Goal: Task Accomplishment & Management: Manage account settings

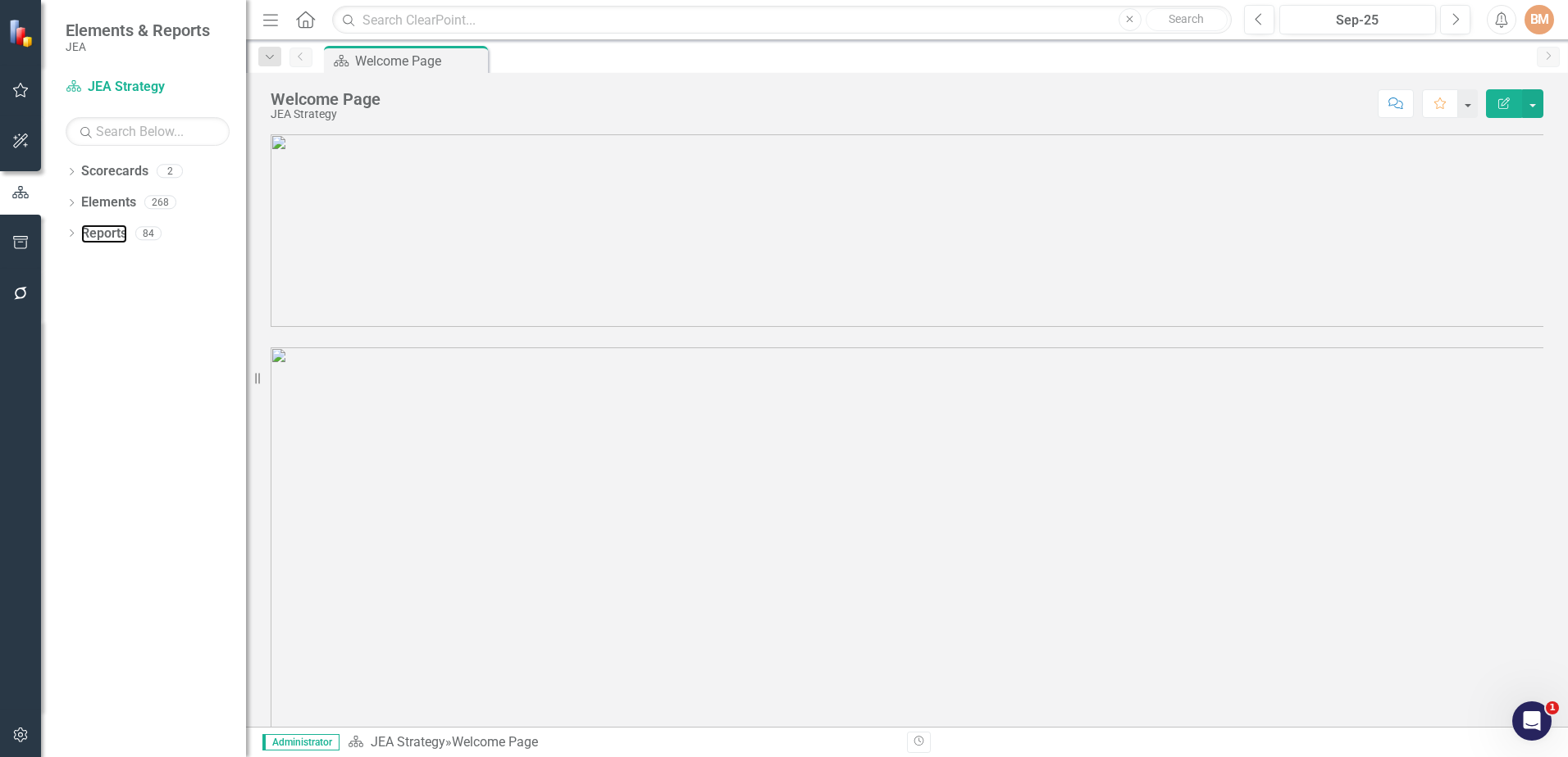
drag, startPoint x: 102, startPoint y: 232, endPoint x: 111, endPoint y: 242, distance: 13.5
click at [102, 232] on link "Reports" at bounding box center [104, 234] width 46 height 19
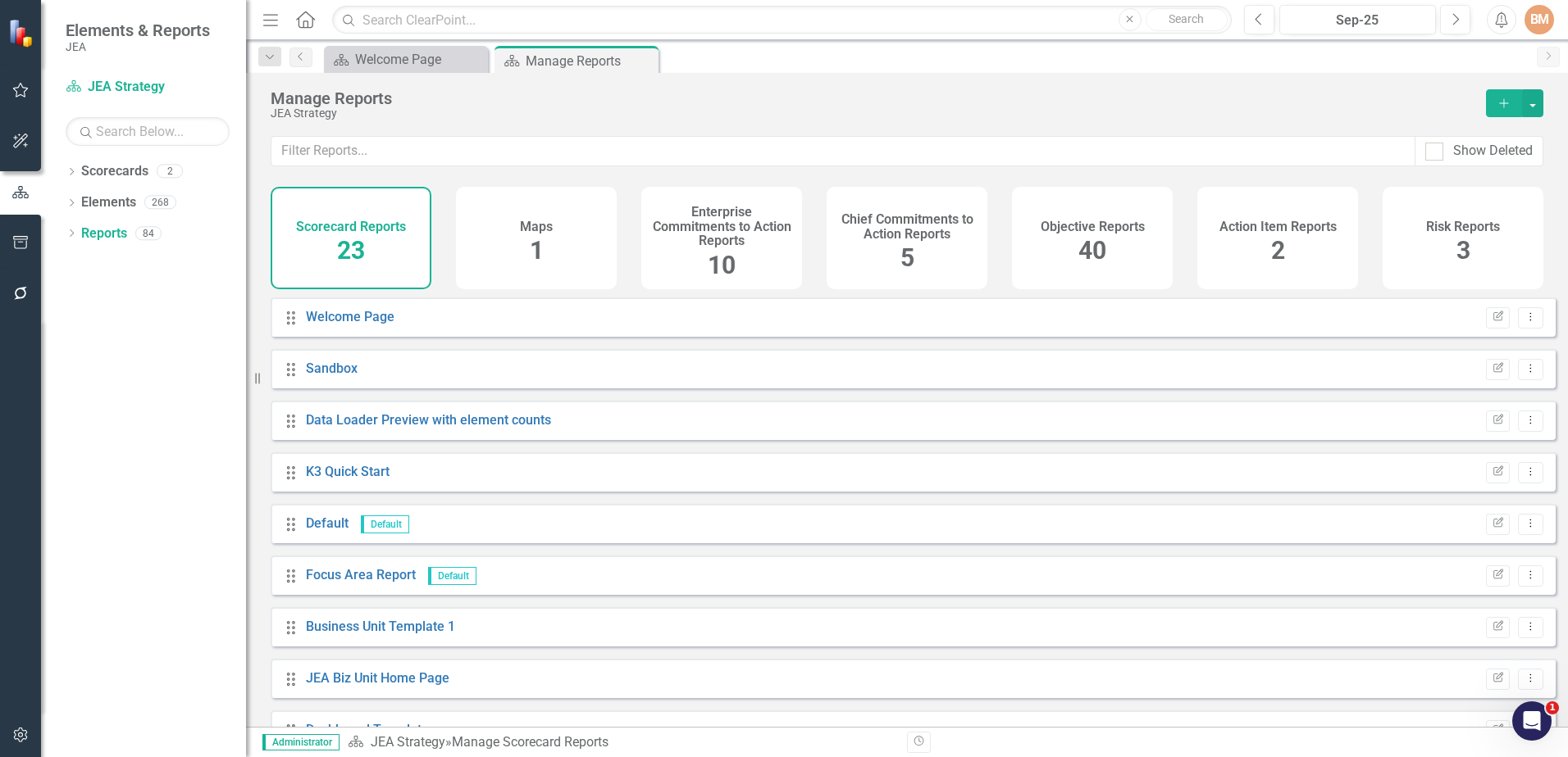
click at [73, 235] on icon "Dropdown" at bounding box center [71, 235] width 11 height 9
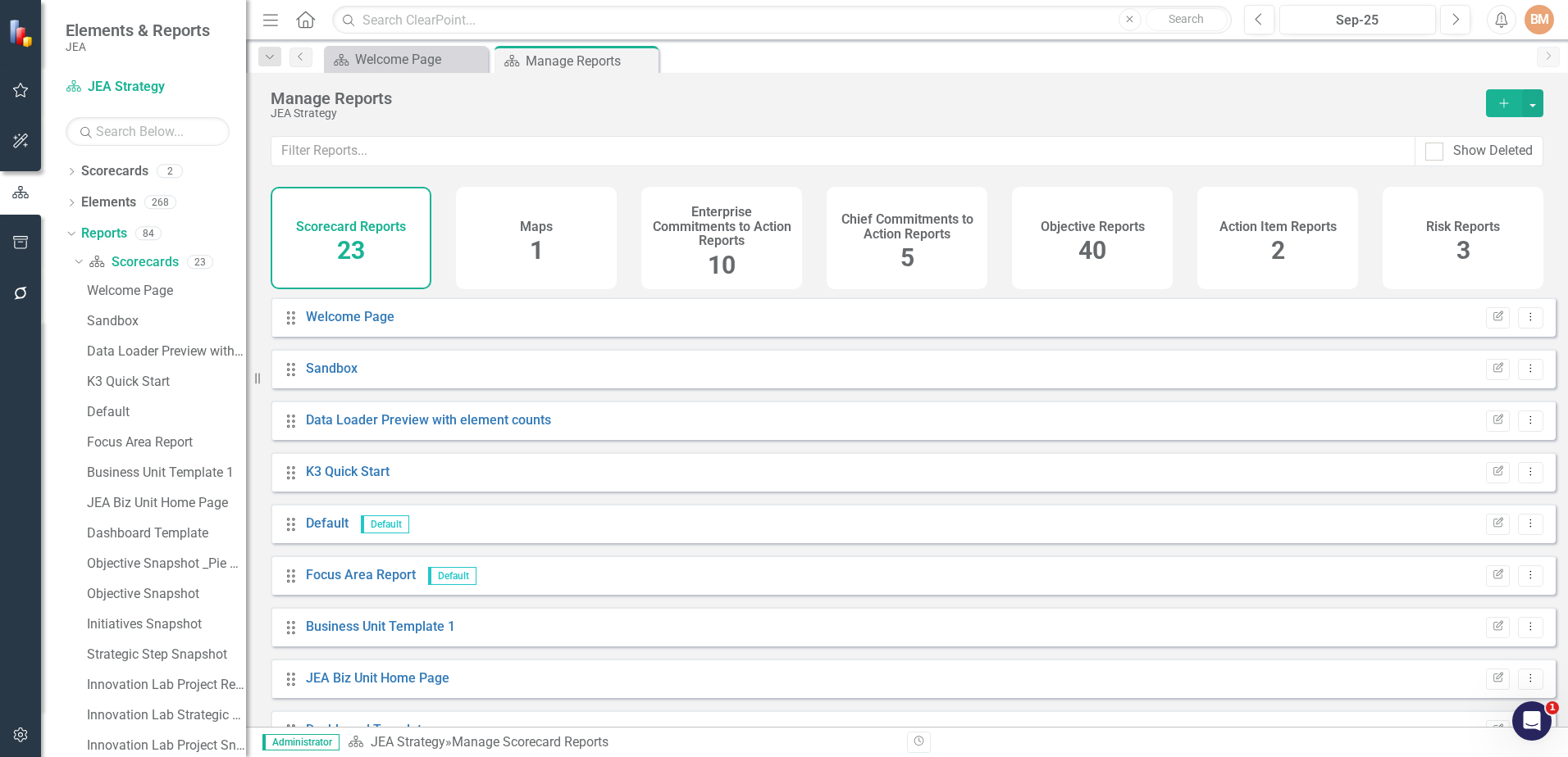
click at [72, 236] on icon "Dropdown" at bounding box center [69, 232] width 9 height 11
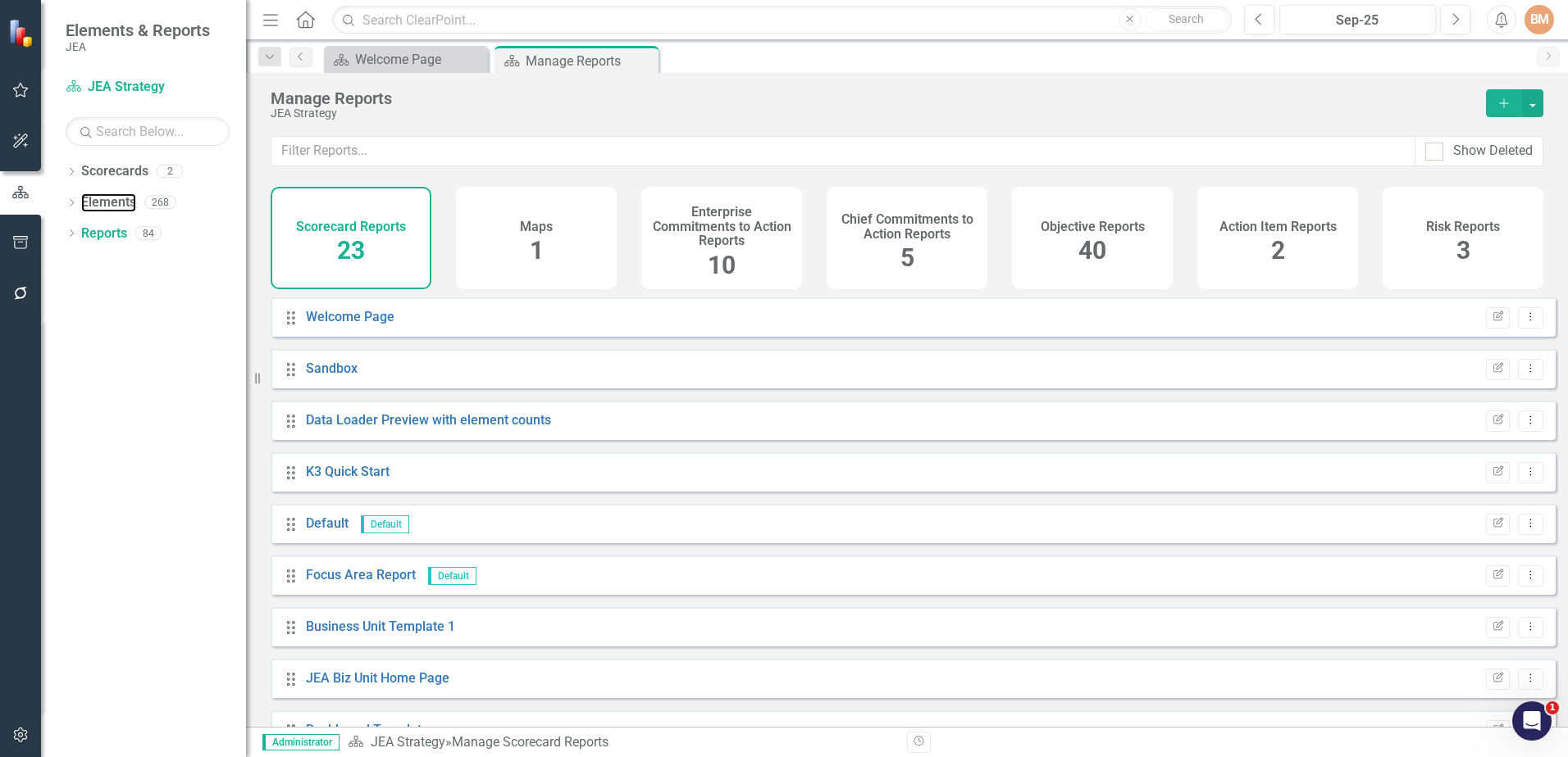
click at [91, 197] on link "Elements" at bounding box center [108, 203] width 55 height 19
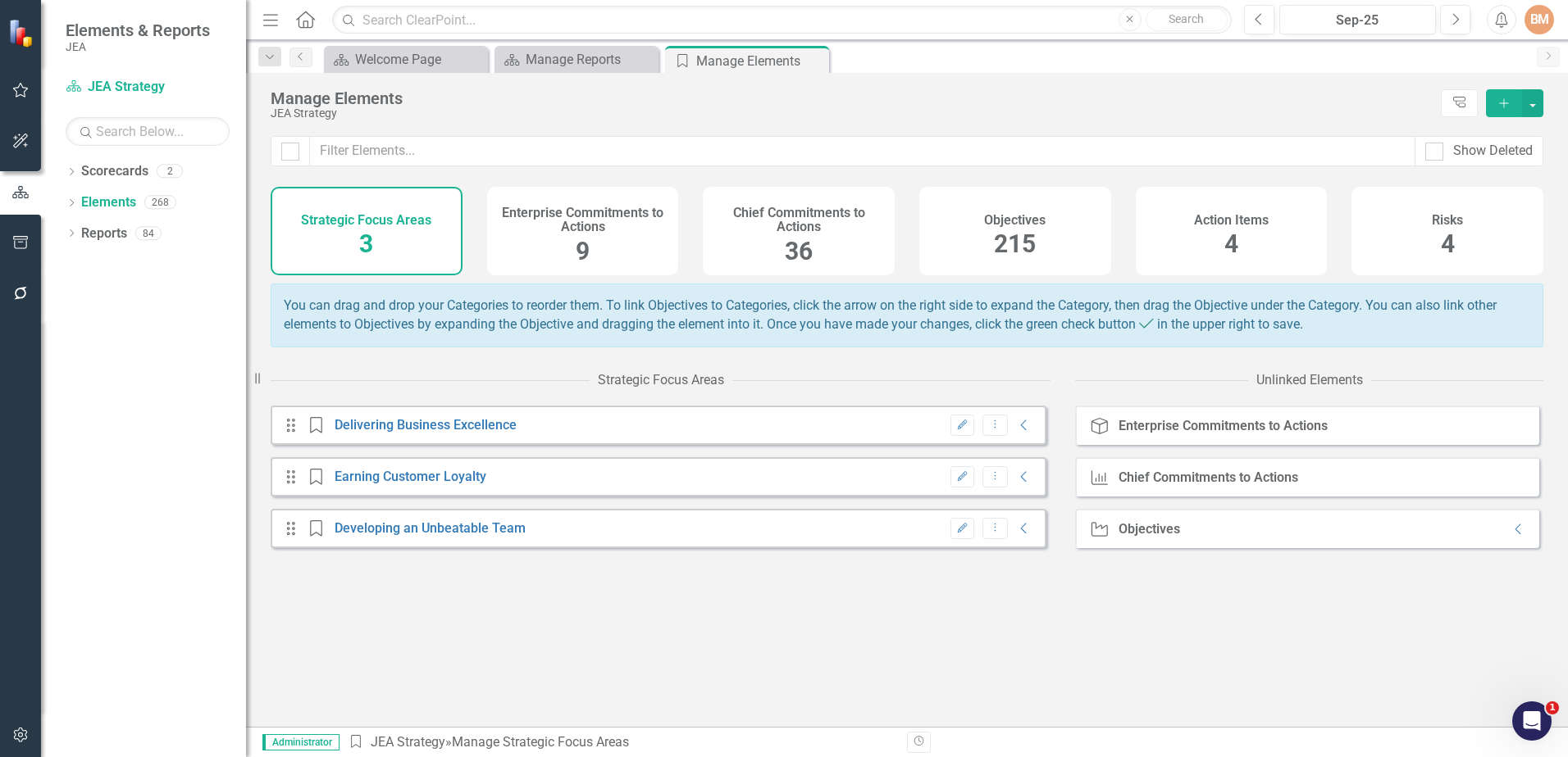
click at [558, 497] on div "Drag Strategic Focus Area Earning Customer Loyalty Edit Dropdown Menu Collapse" at bounding box center [658, 477] width 776 height 39
click at [476, 484] on link "Earning Customer Loyalty" at bounding box center [410, 476] width 151 height 16
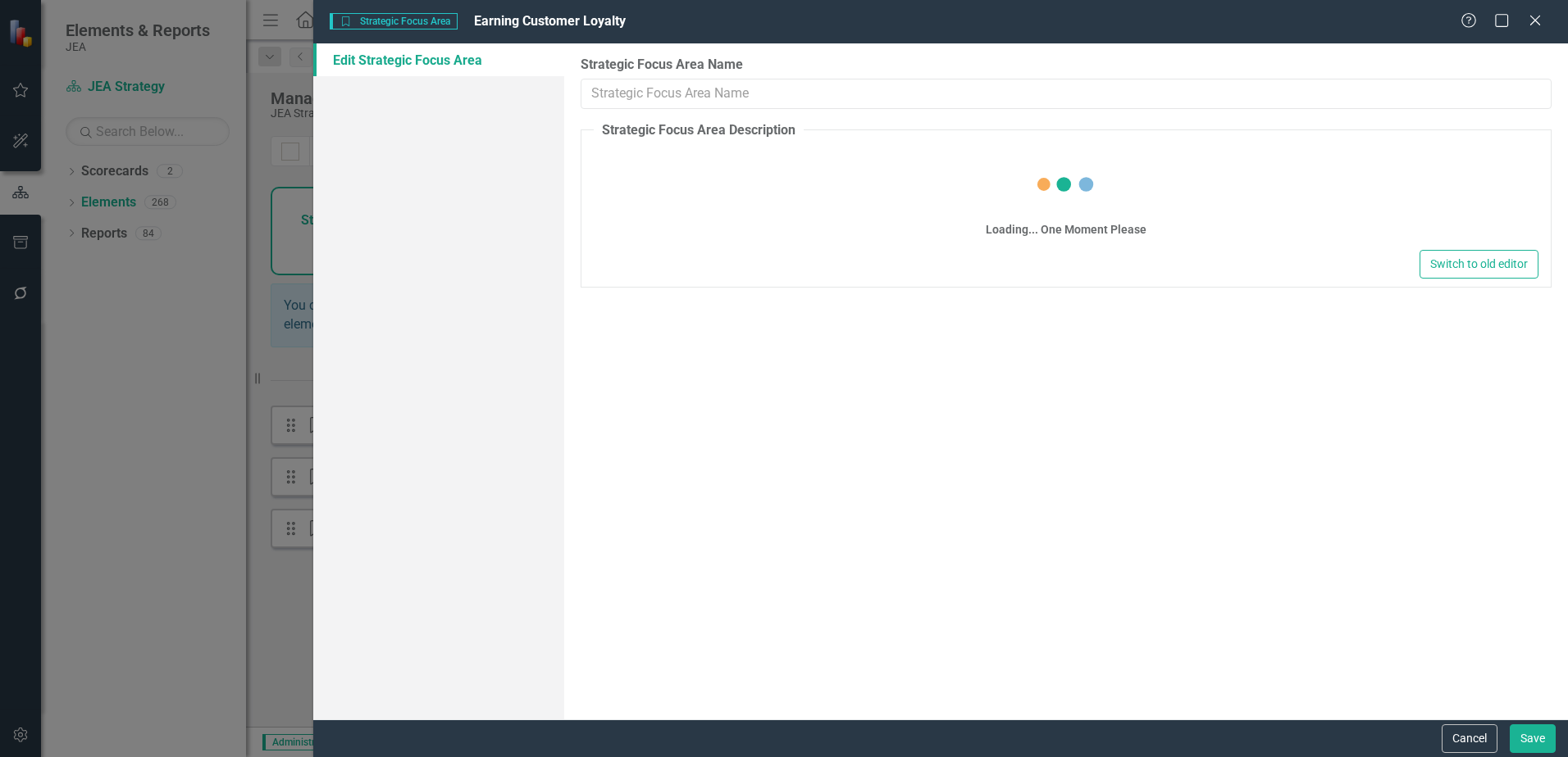
type input "Earning Customer Loyalty"
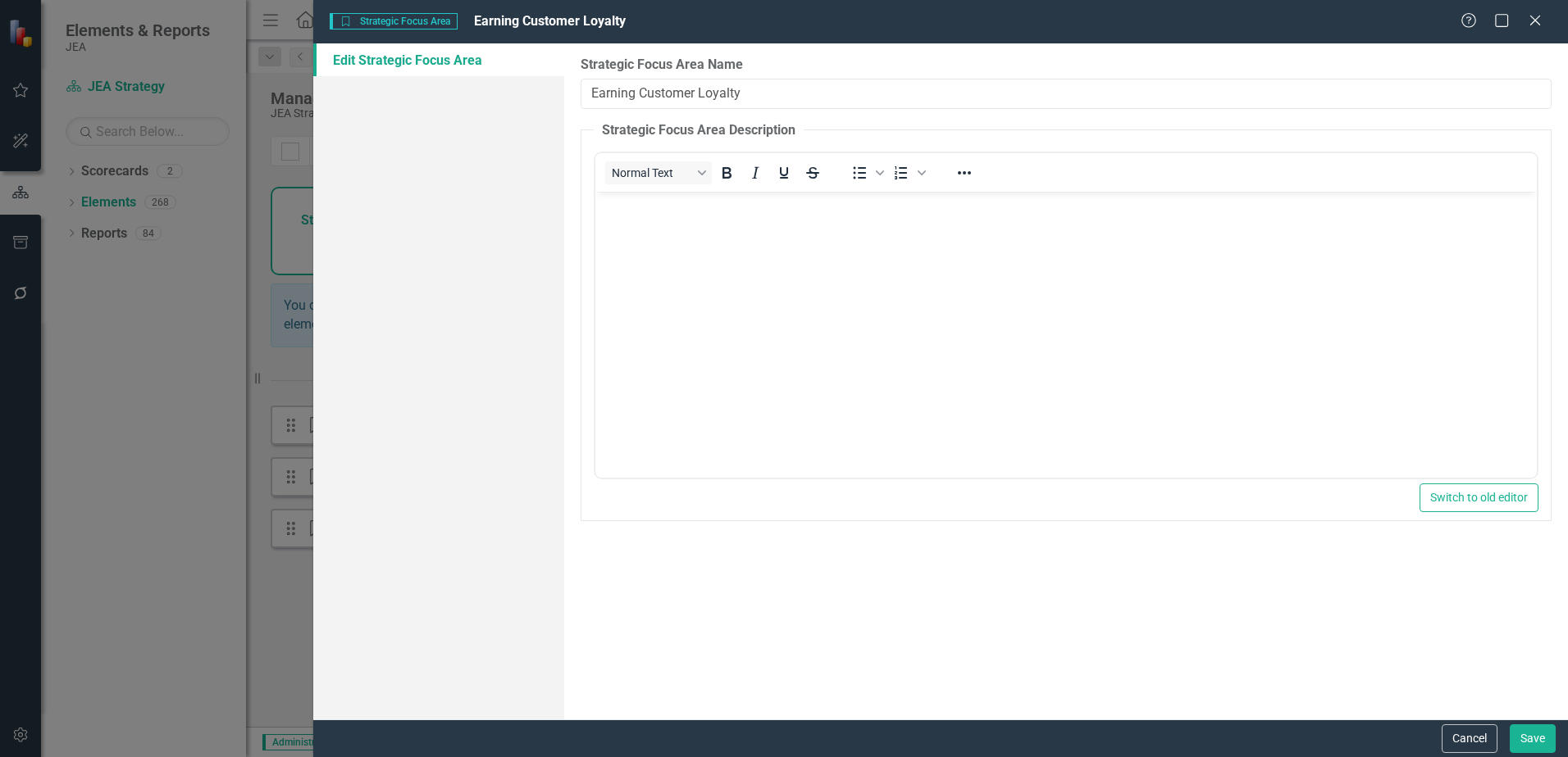
click at [1542, 24] on icon "Close" at bounding box center [1535, 21] width 17 height 13
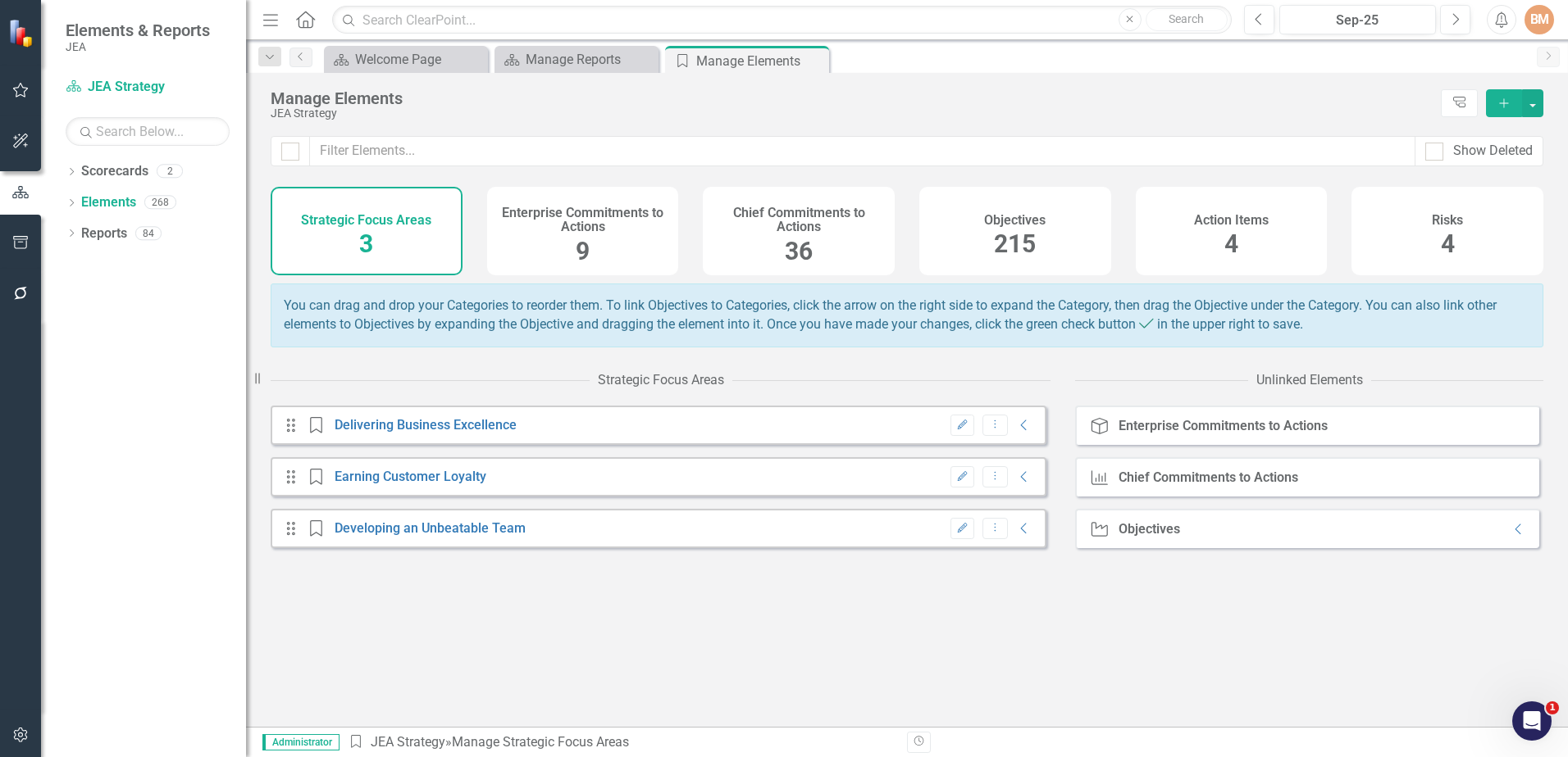
click at [546, 261] on div "Enterprise Commitments to Actions 9" at bounding box center [584, 231] width 192 height 89
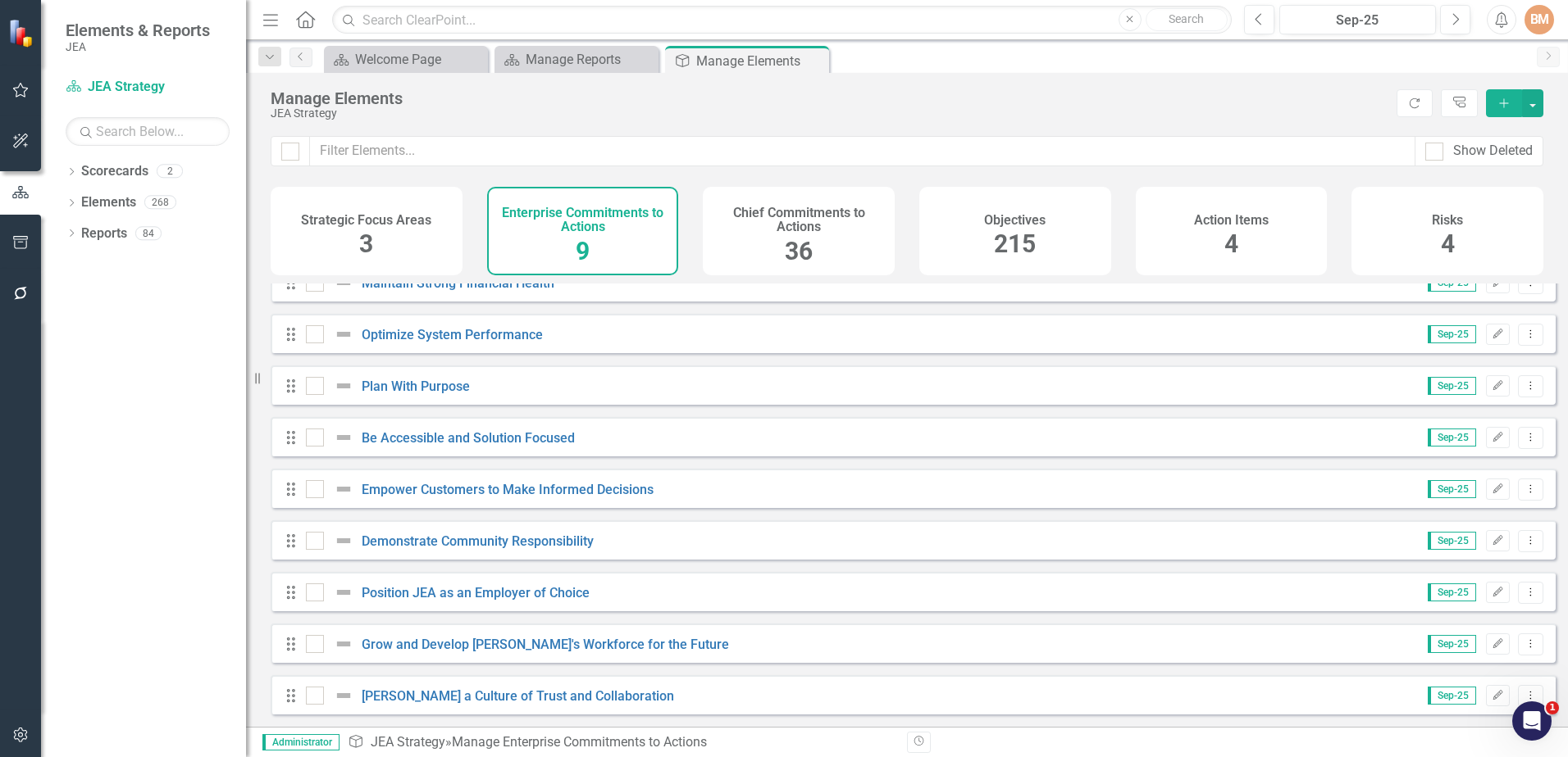
scroll to position [34, 0]
click at [436, 697] on link "[PERSON_NAME] a Culture of Trust and Collaboration" at bounding box center [517, 696] width 313 height 16
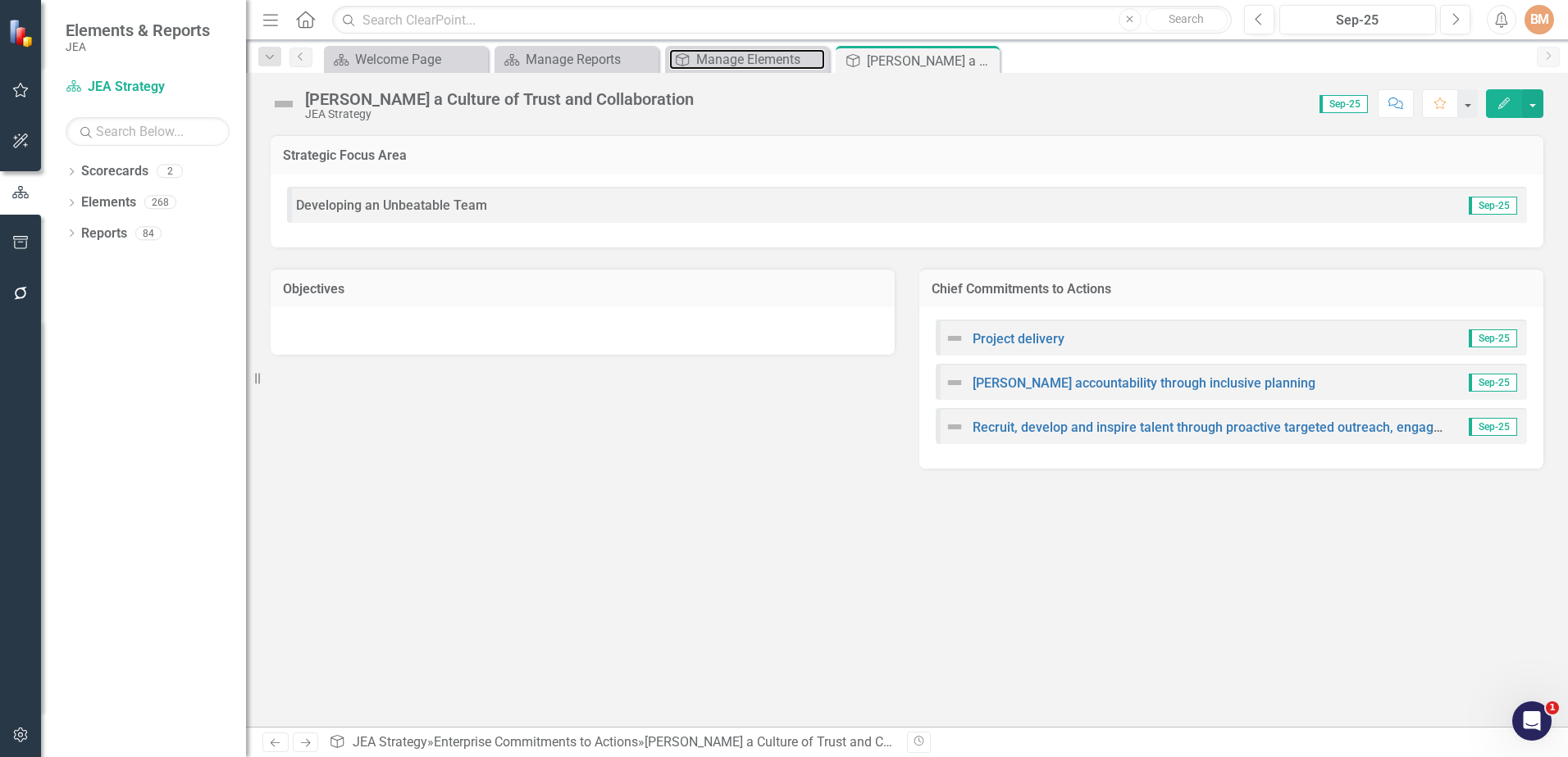
click at [743, 64] on div "Manage Elements" at bounding box center [761, 60] width 129 height 21
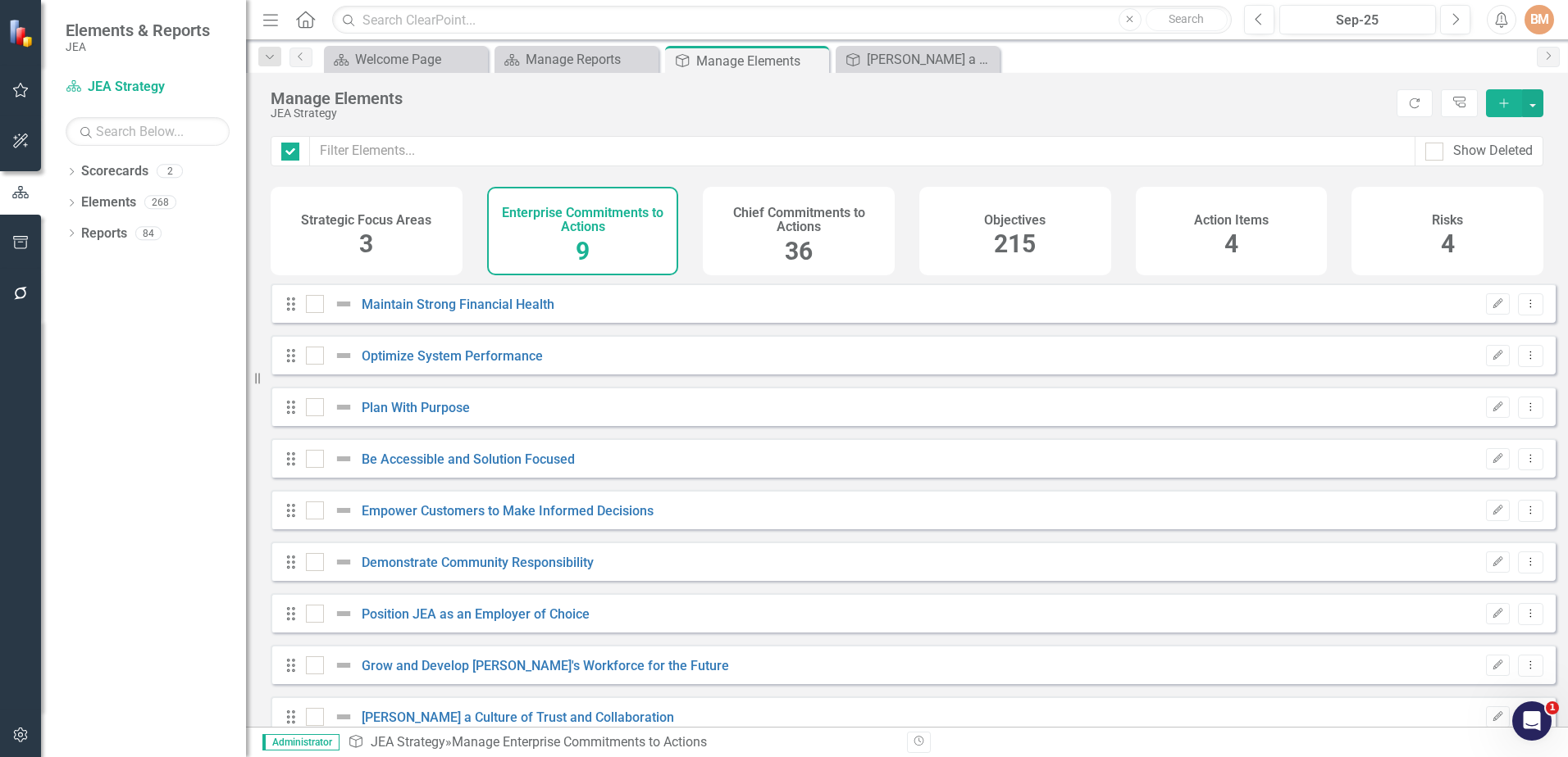
checkbox input "false"
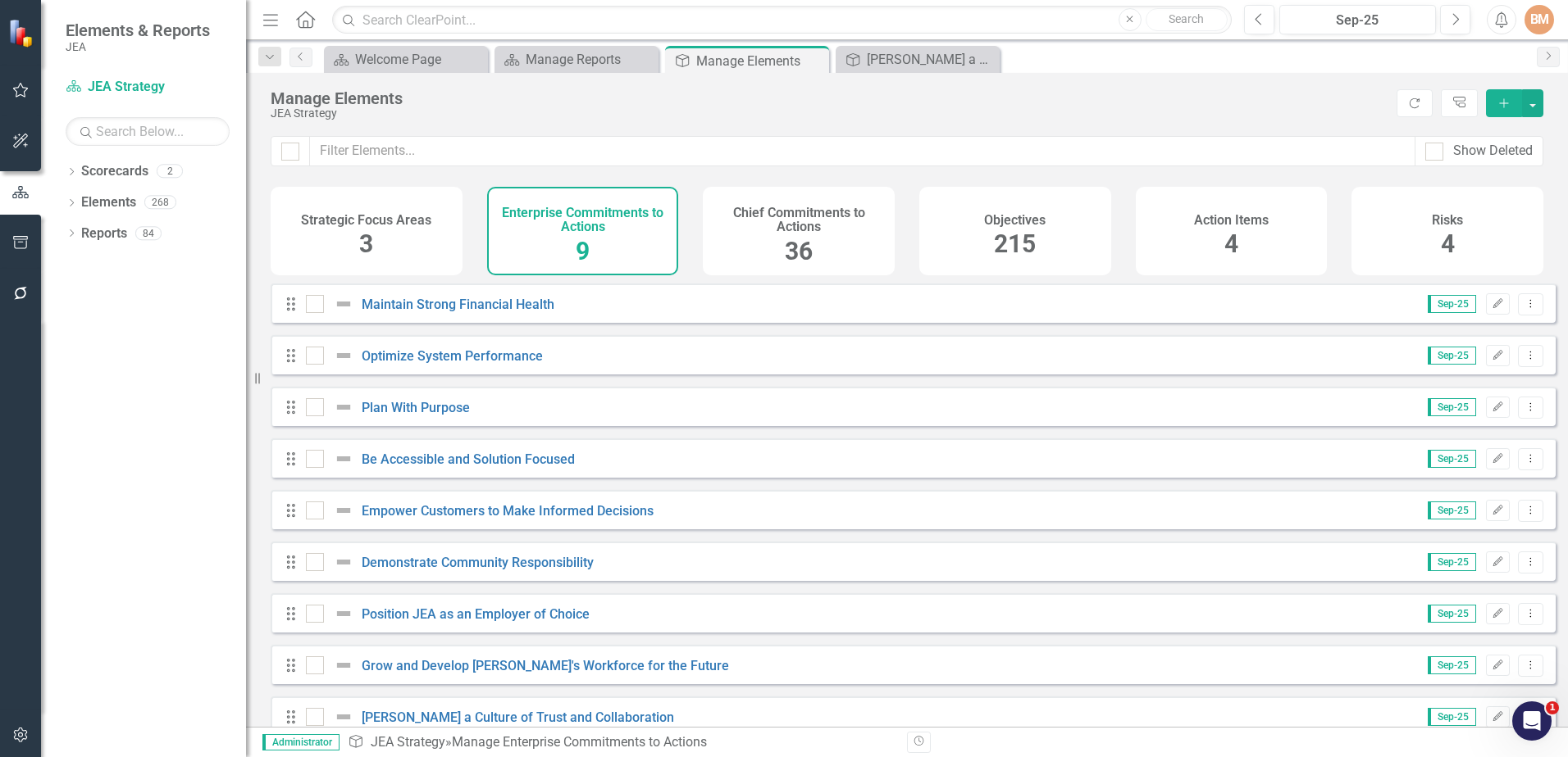
click at [367, 244] on span "3" at bounding box center [366, 244] width 14 height 29
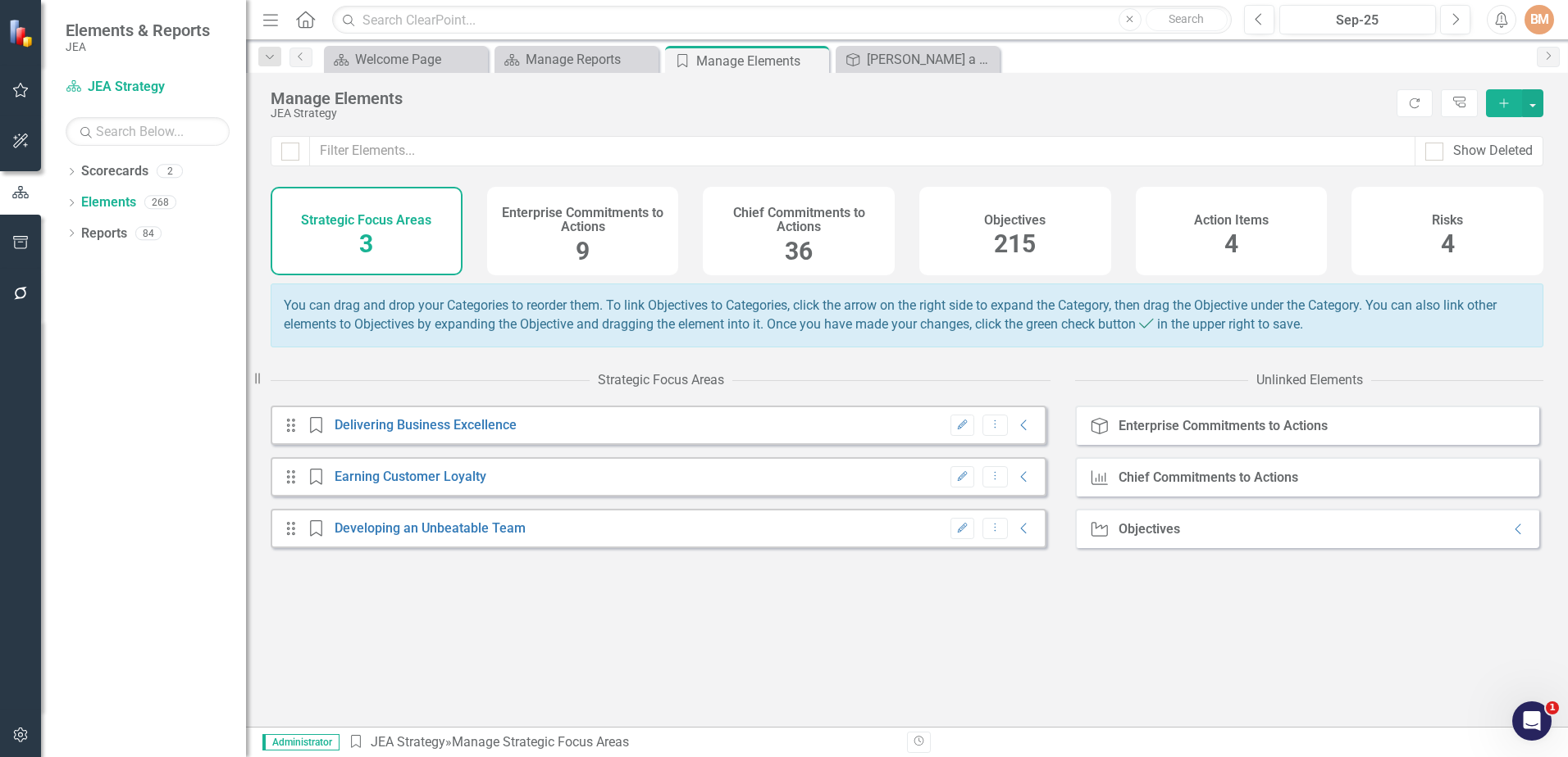
click at [1016, 535] on icon "Collapse" at bounding box center [1024, 528] width 17 height 13
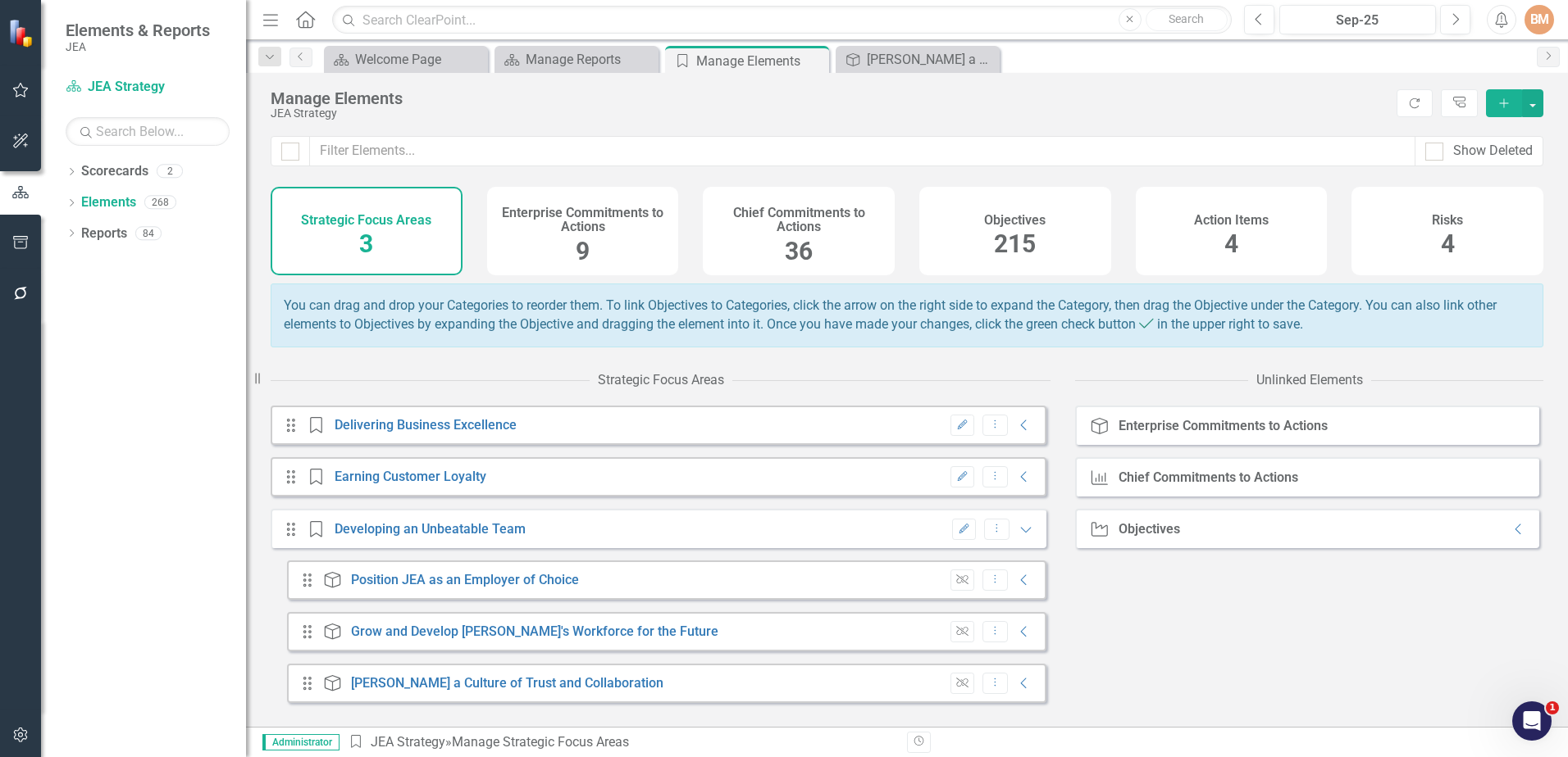
scroll to position [1, 0]
drag, startPoint x: 543, startPoint y: 540, endPoint x: 328, endPoint y: 540, distance: 215.0
click at [328, 540] on div "Drag Strategic Focus Area Developing an Unbeatable Team Edit Dropdown Menu Expa…" at bounding box center [658, 528] width 776 height 39
drag, startPoint x: 529, startPoint y: 543, endPoint x: 315, endPoint y: 529, distance: 214.5
click at [315, 529] on div "Drag Strategic Focus Area Developing an Unbeatable Team Edit Dropdown Menu Expa…" at bounding box center [658, 528] width 776 height 39
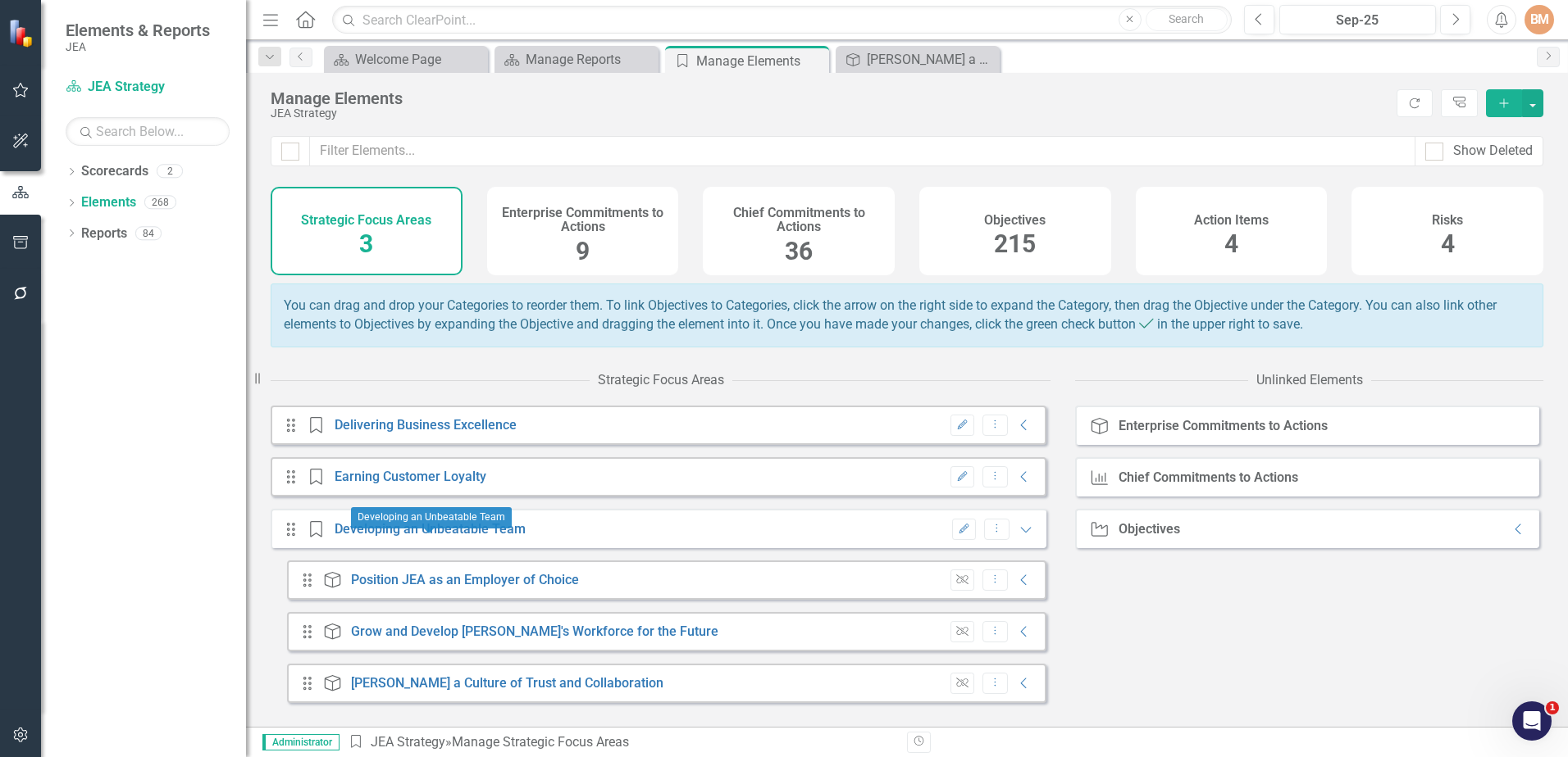
click at [487, 537] on link "Developing an Unbeatable Team" at bounding box center [430, 529] width 191 height 16
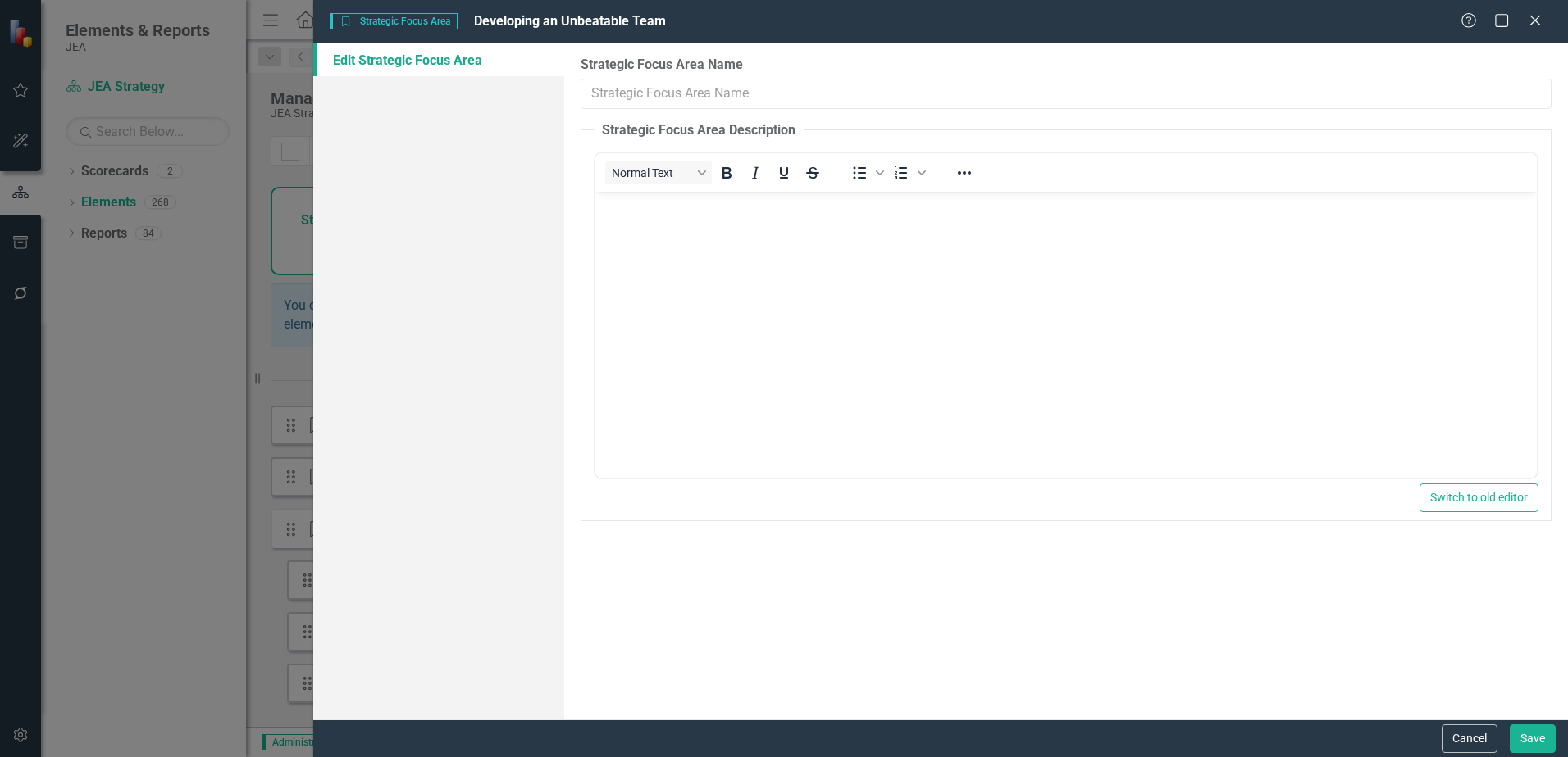
type input "Developing an Unbeatable Team"
drag, startPoint x: 832, startPoint y: 91, endPoint x: 482, endPoint y: 77, distance: 350.3
click at [482, 77] on div "Edit Strategic Focus Area Strategic Focus Area Name Developing an Unbeatable Te…" at bounding box center [940, 382] width 1255 height 677
click at [1546, 21] on div "Help Maximize Close" at bounding box center [1505, 21] width 91 height 19
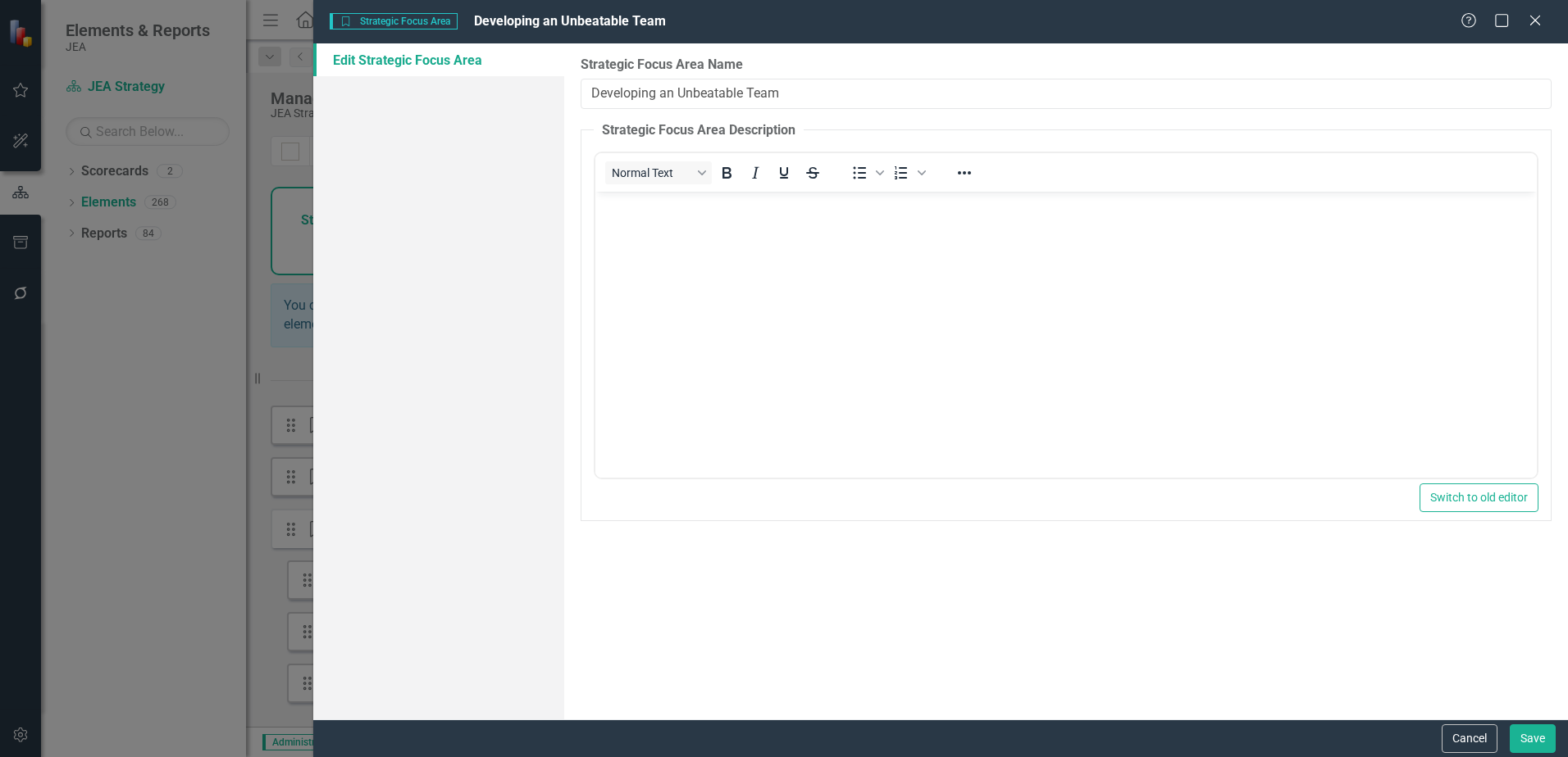
click at [1534, 25] on icon "Close" at bounding box center [1535, 21] width 17 height 13
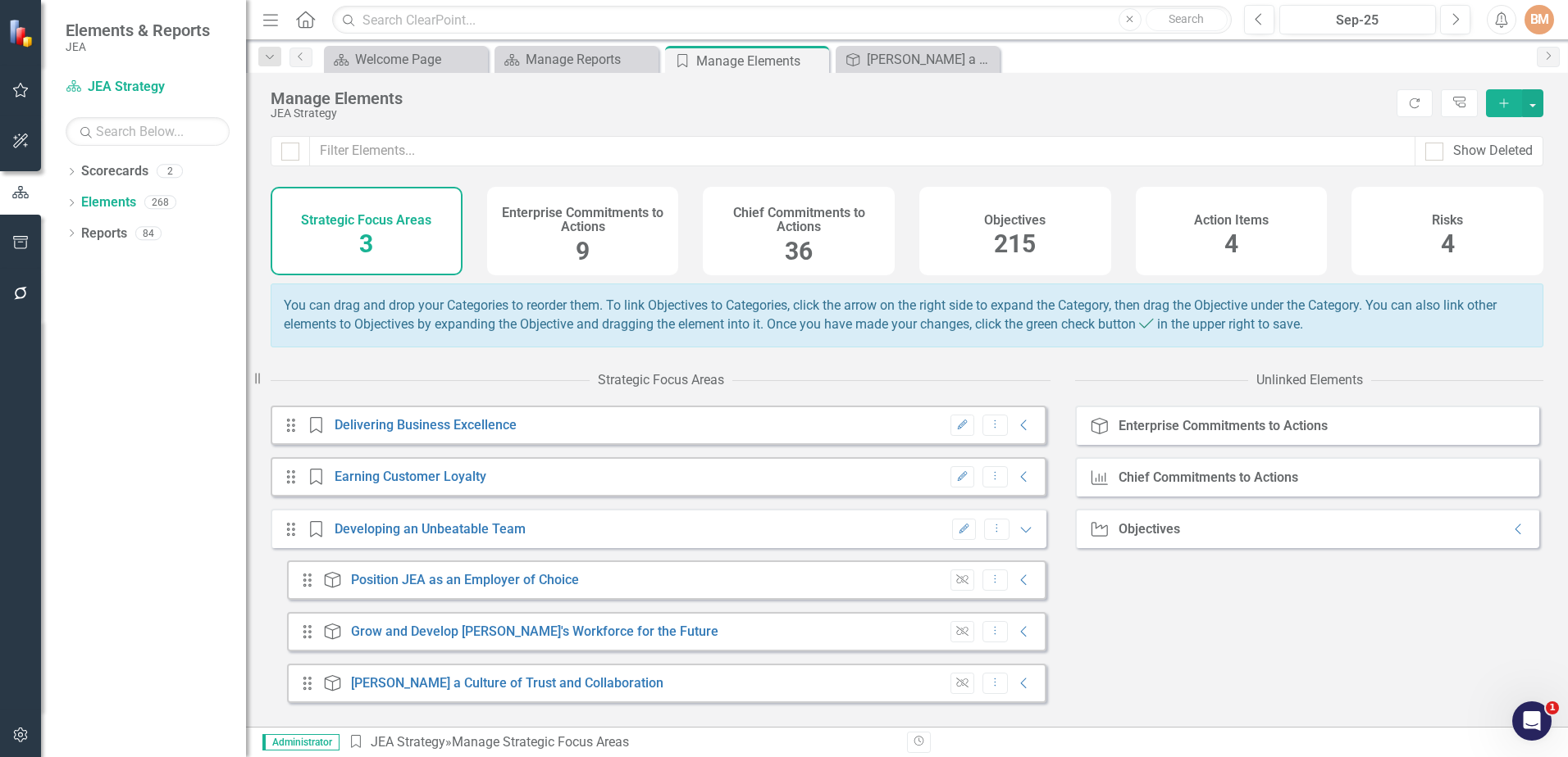
click at [1016, 484] on icon "Collapse" at bounding box center [1024, 477] width 17 height 13
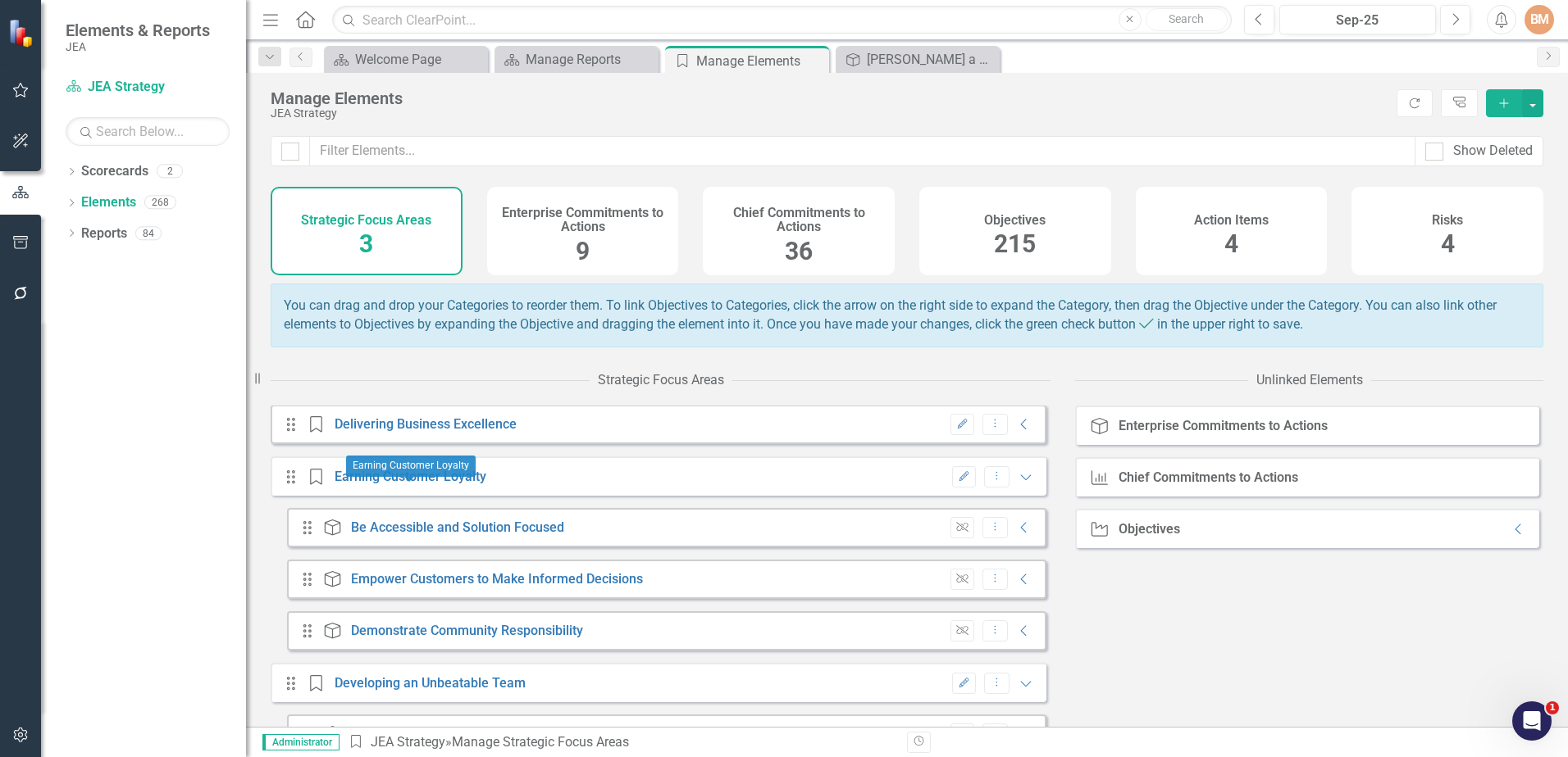
click at [437, 484] on link "Earning Customer Loyalty" at bounding box center [410, 476] width 151 height 16
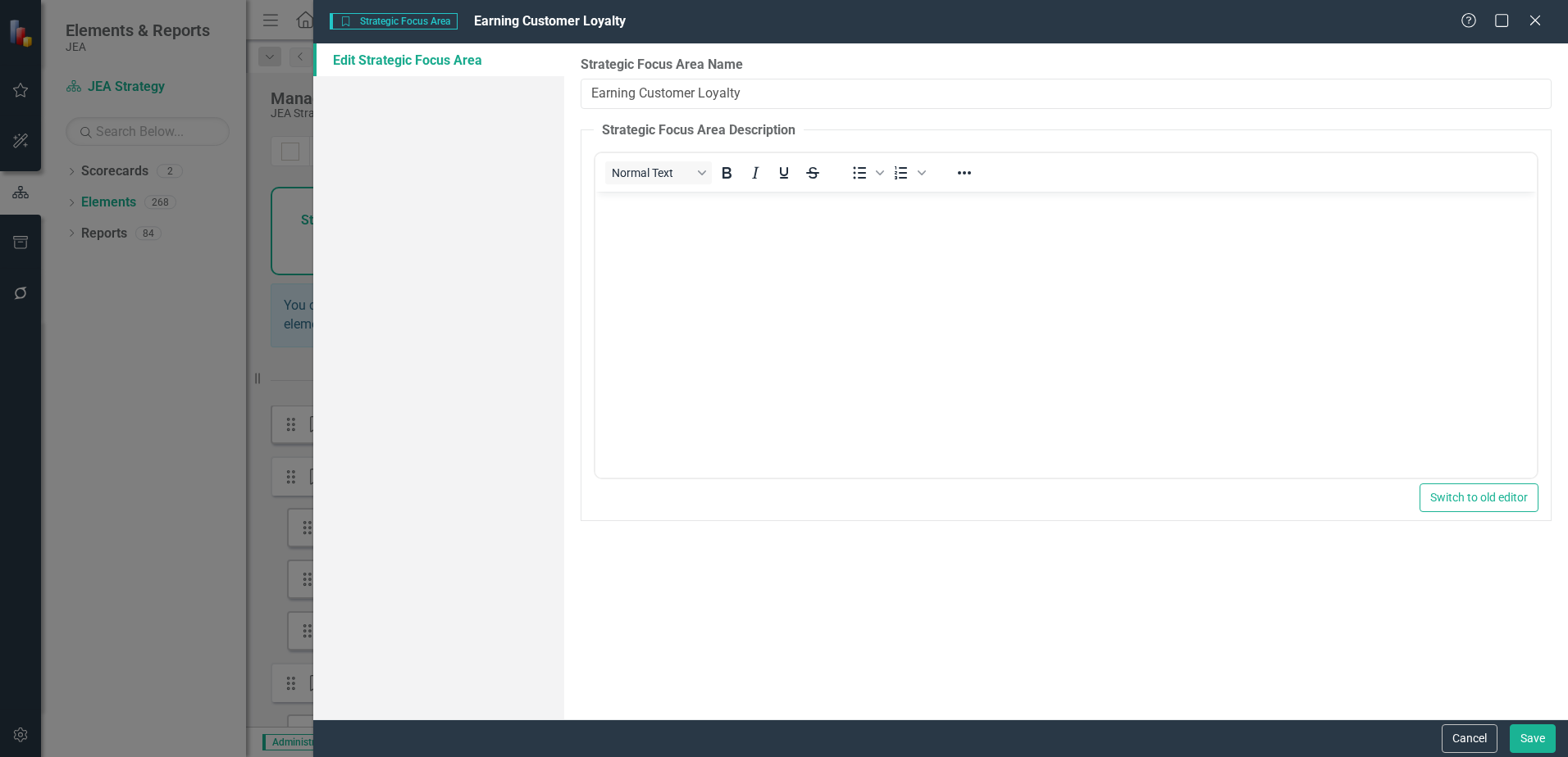
drag, startPoint x: 734, startPoint y: 100, endPoint x: 592, endPoint y: 111, distance: 142.4
click at [592, 111] on div "Strategic Focus Area Name Earning Customer Loyalty Strategic Focus Area Descrip…" at bounding box center [1066, 382] width 1004 height 677
click at [1552, 30] on div "Strategic Focus Area Strategic Focus Area Earning Customer Loyalty Help Maximiz…" at bounding box center [940, 21] width 1255 height 44
drag, startPoint x: 1422, startPoint y: 63, endPoint x: 1369, endPoint y: 34, distance: 60.4
click at [1369, 34] on div "Strategic Focus Area Strategic Focus Area Earning Customer Loyalty Help Maximiz…" at bounding box center [940, 21] width 1255 height 44
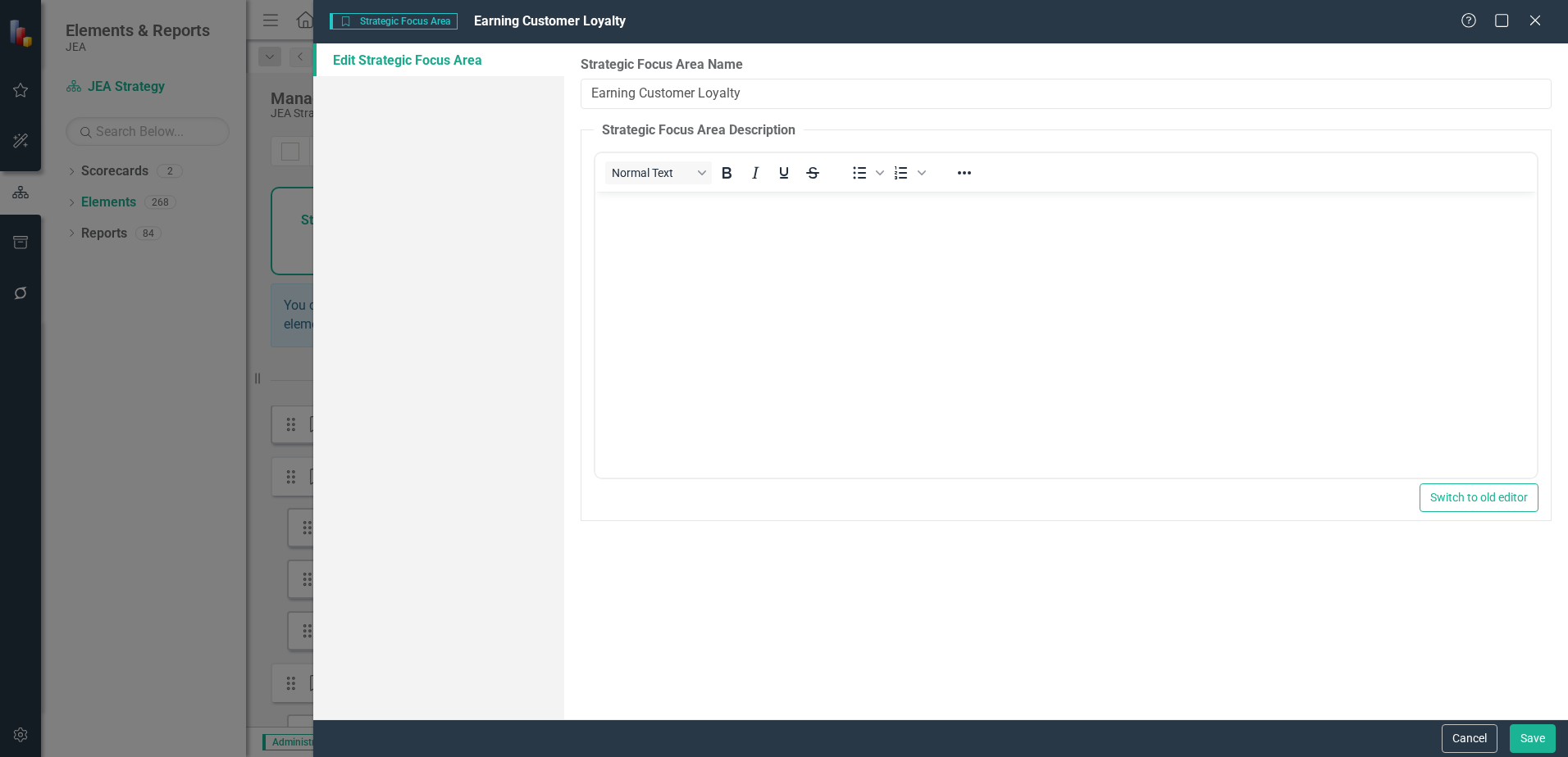
click at [1534, 25] on icon "Close" at bounding box center [1535, 21] width 17 height 13
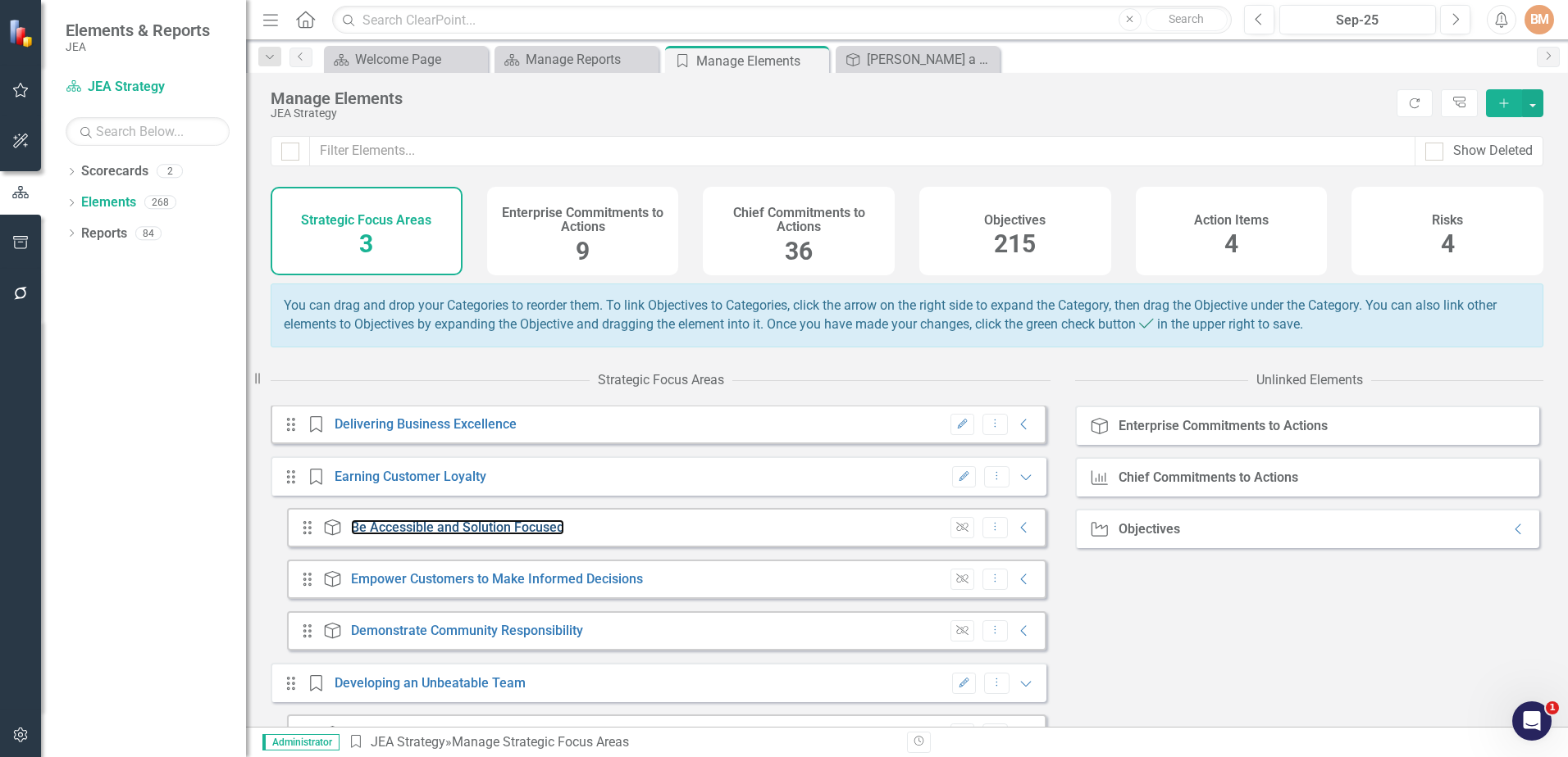
click at [415, 535] on link "Be Accessible and Solution Focused" at bounding box center [458, 527] width 213 height 16
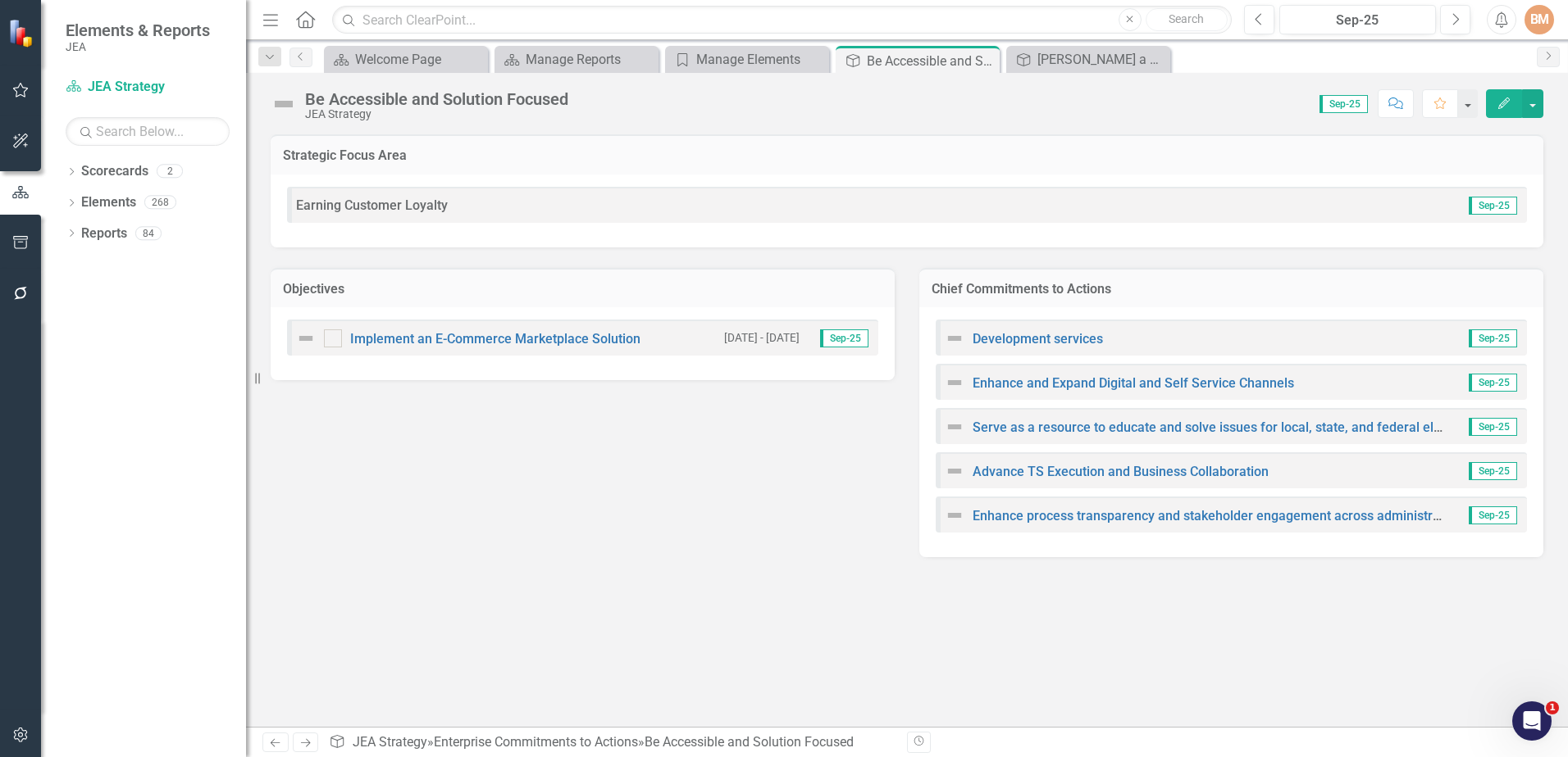
drag, startPoint x: 455, startPoint y: 202, endPoint x: 243, endPoint y: 192, distance: 212.2
click at [243, 192] on div "Elements & Reports JEA Scorecard JEA Strategy Search Dropdown Scorecards 2 Drop…" at bounding box center [784, 378] width 1568 height 757
click at [340, 206] on span "Earning Customer Loyalty" at bounding box center [372, 205] width 151 height 16
click at [0, 0] on icon at bounding box center [0, 0] width 0 height 0
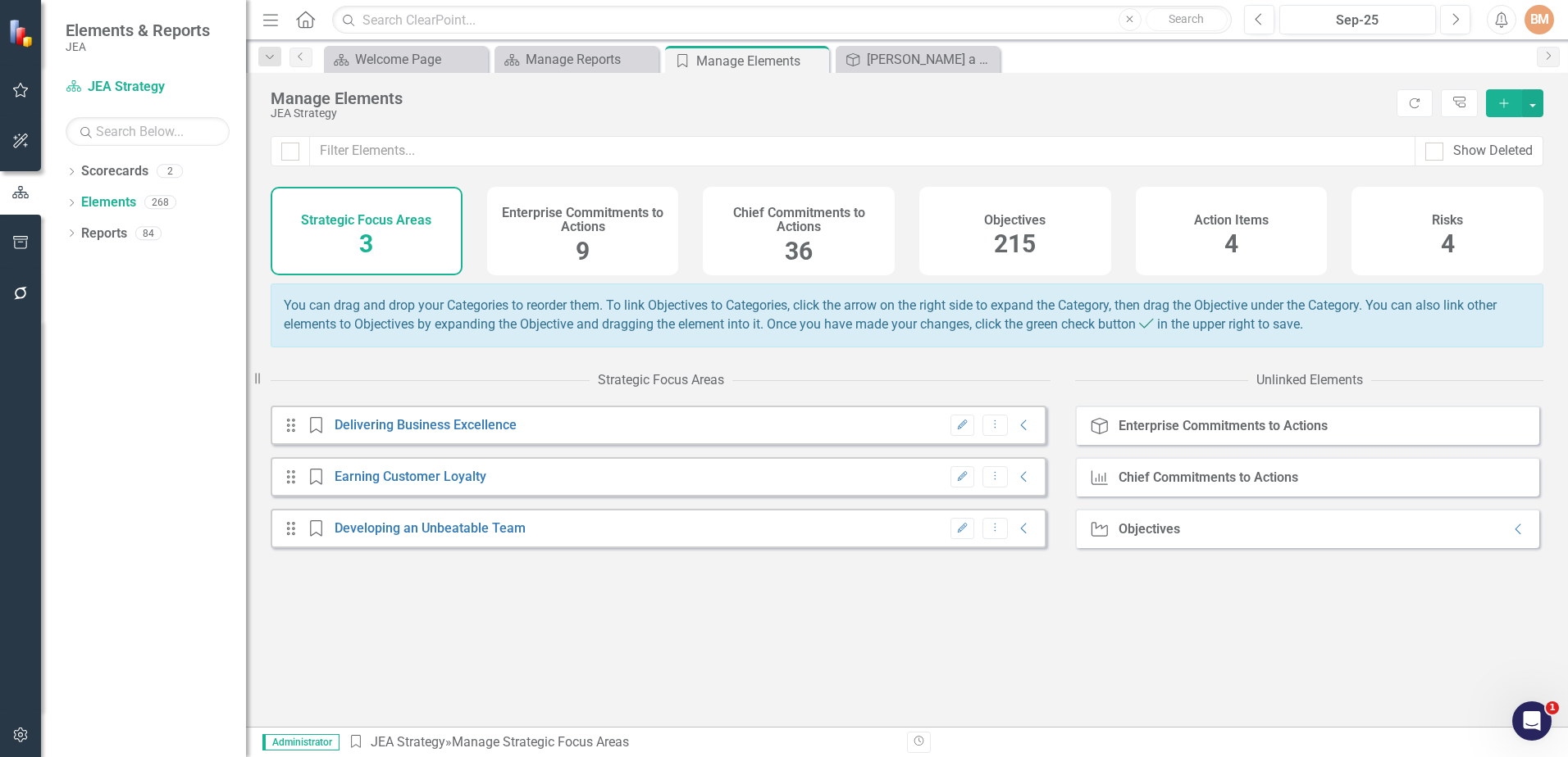
click at [1016, 484] on icon "Collapse" at bounding box center [1024, 477] width 17 height 13
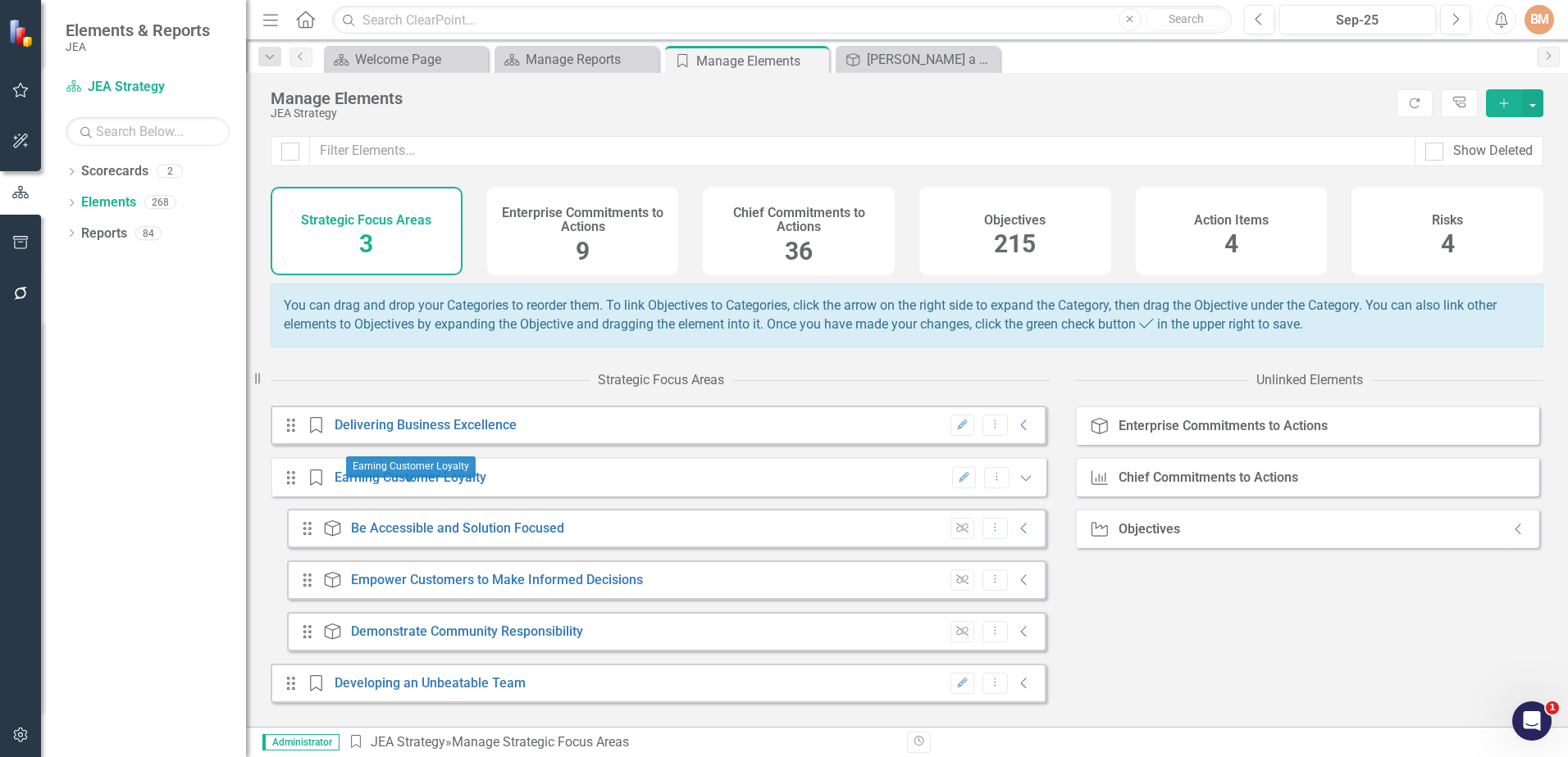
click at [403, 485] on link "Earning Customer Loyalty" at bounding box center [410, 477] width 151 height 16
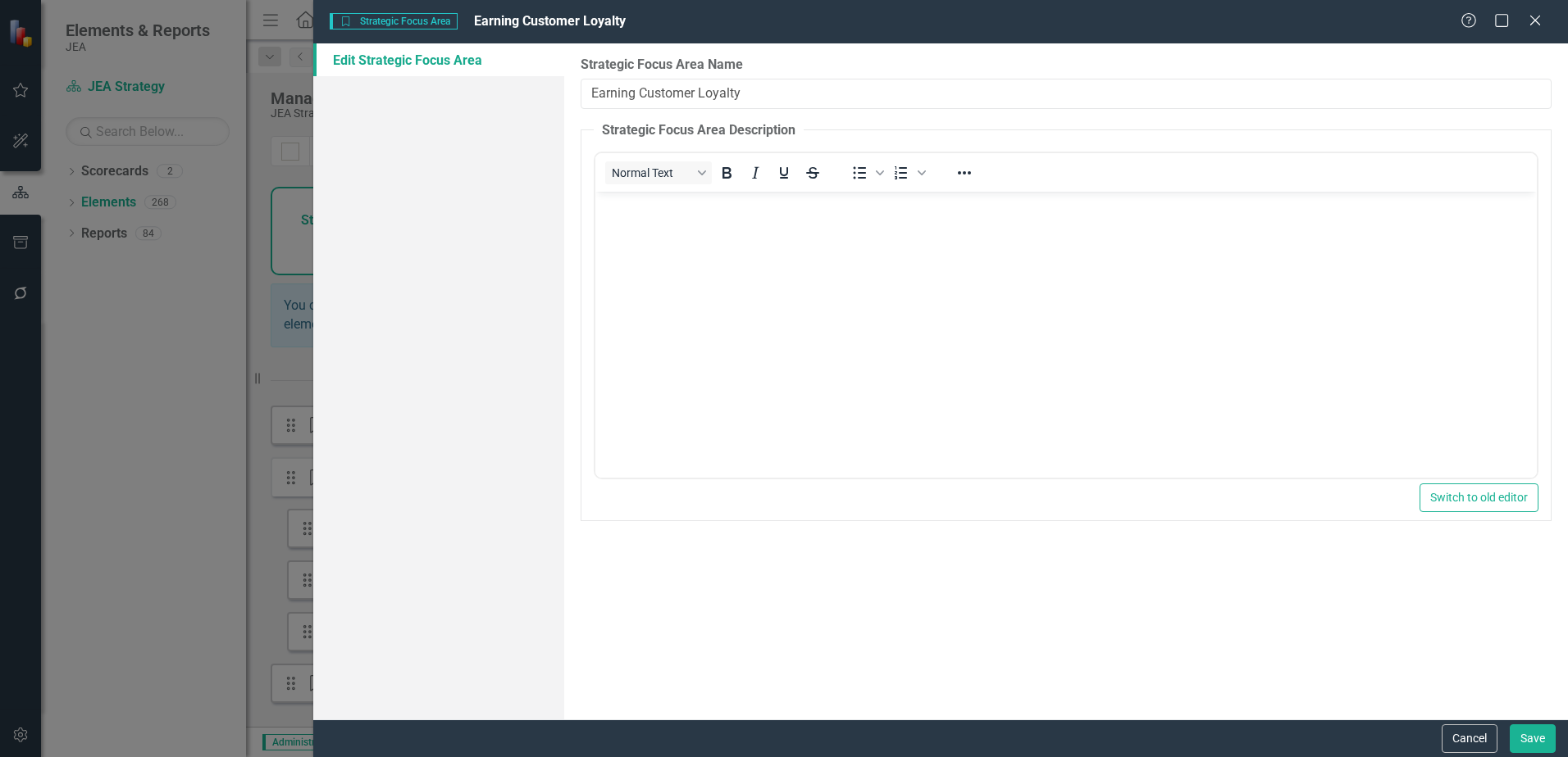
click at [1539, 23] on icon at bounding box center [1535, 21] width 10 height 10
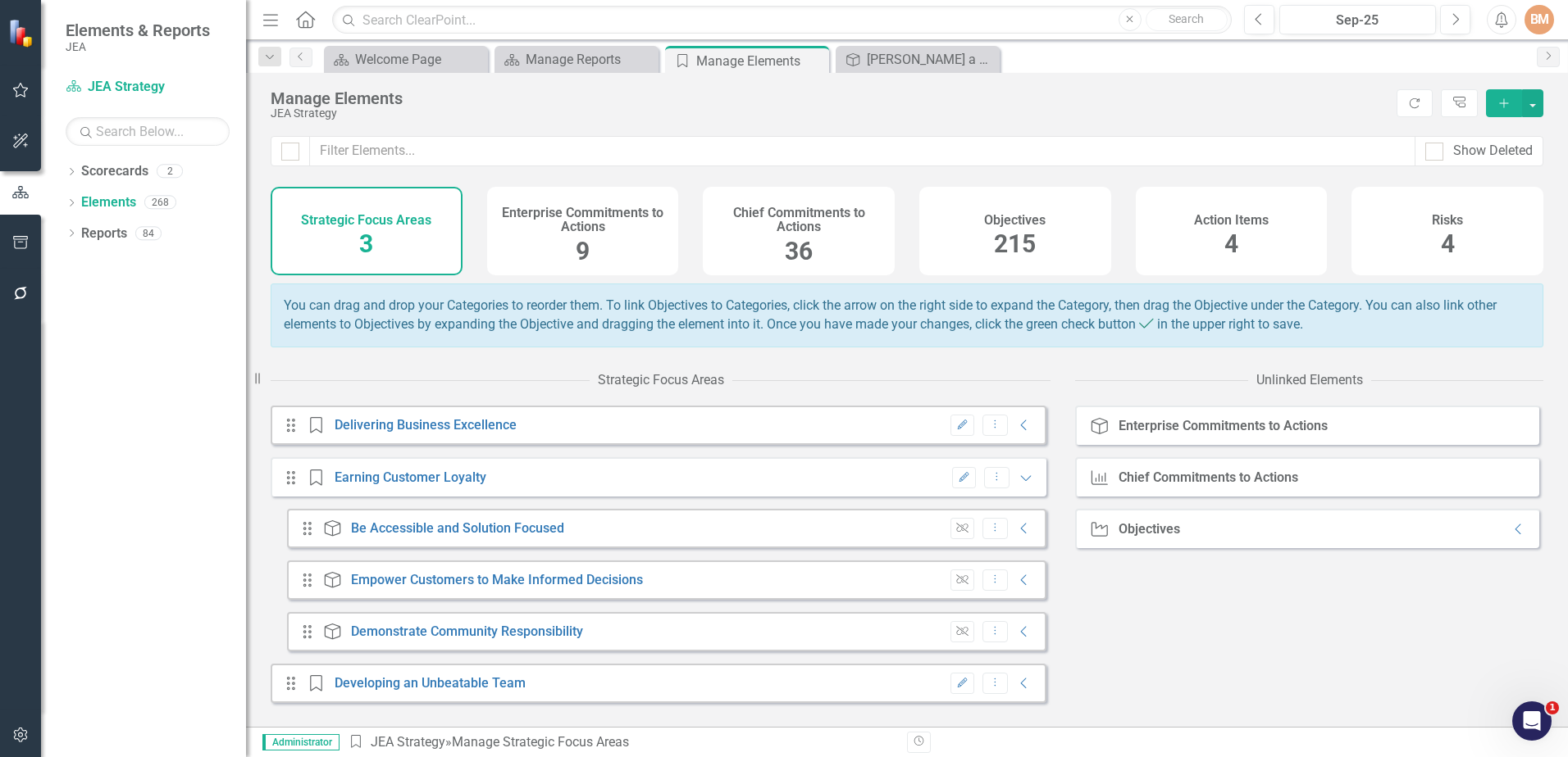
click at [1021, 431] on icon at bounding box center [1024, 426] width 6 height 10
click at [483, 434] on link "Delivering Business Excellence" at bounding box center [425, 426] width 182 height 16
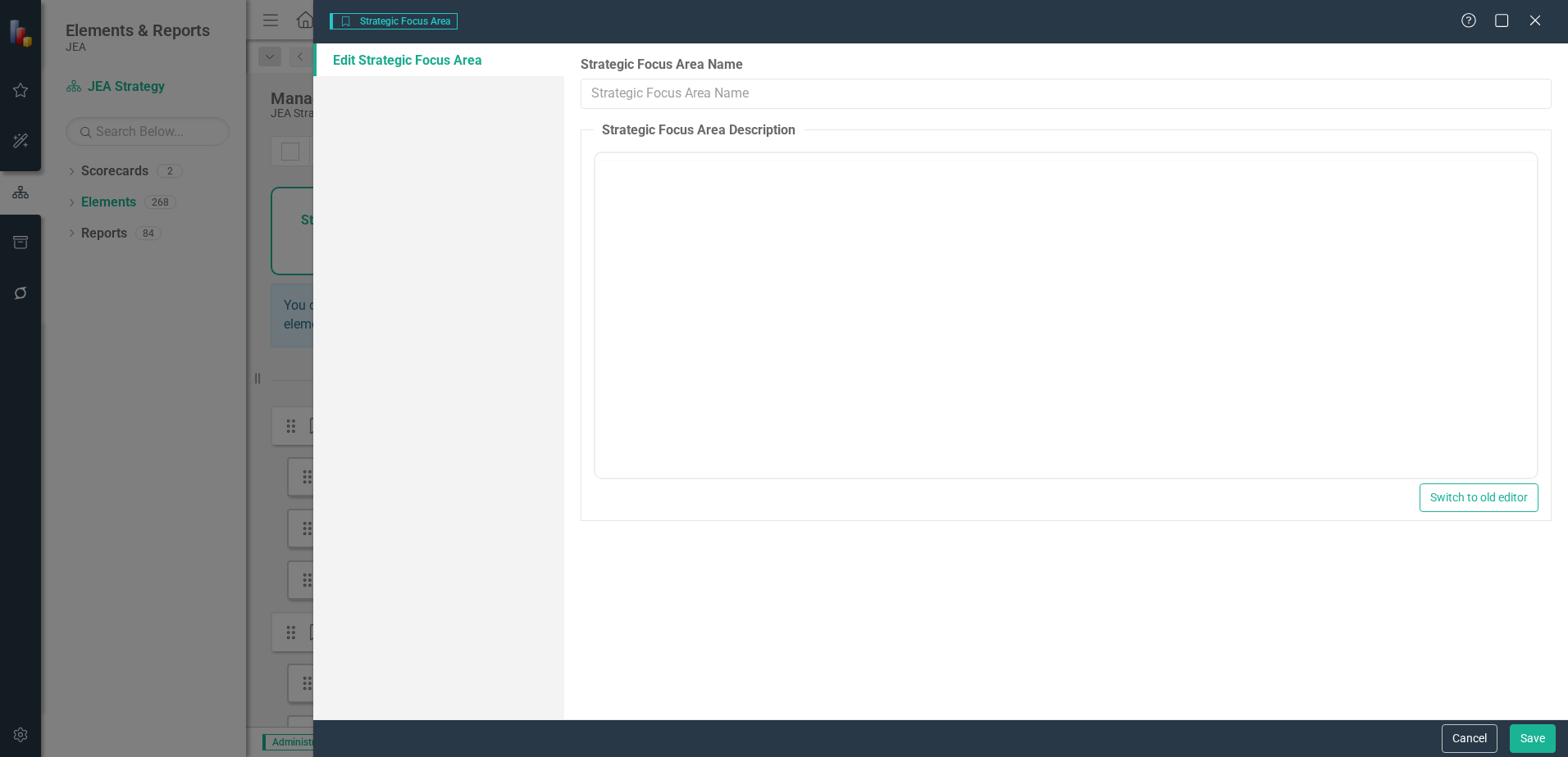
type input "Delivering Business Excellence"
drag, startPoint x: 694, startPoint y: 91, endPoint x: 452, endPoint y: 91, distance: 242.0
click at [453, 91] on div "Edit Strategic Focus Area Strategic Focus Area Name Delivering Business Excelle…" at bounding box center [940, 382] width 1255 height 677
click at [1533, 16] on icon "Close" at bounding box center [1535, 21] width 17 height 13
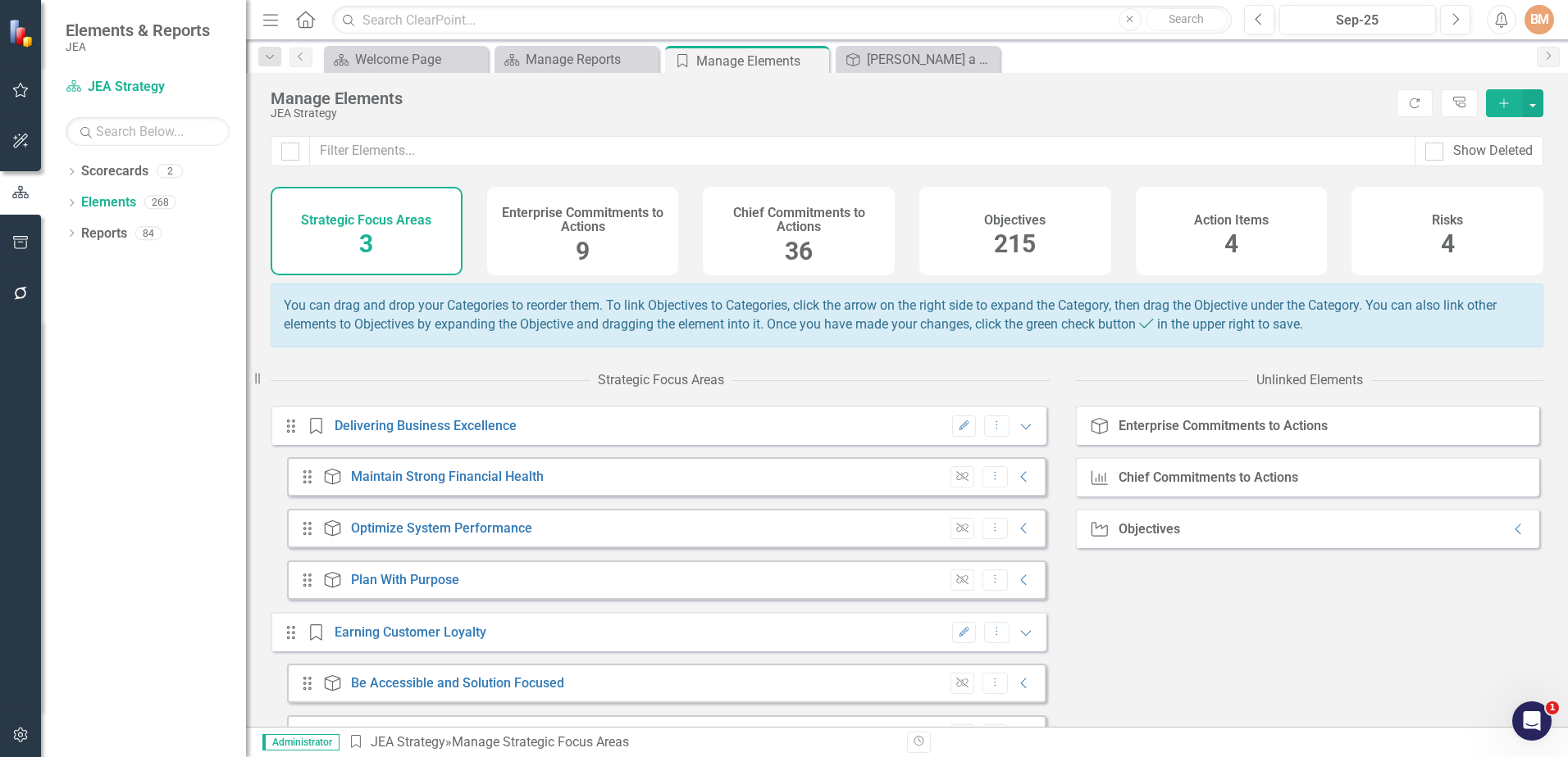
drag, startPoint x: 1315, startPoint y: 630, endPoint x: 1314, endPoint y: 526, distance: 104.0
click at [1315, 630] on div "Enterprise Commitments to Action Enterprise Commitments to Actions Chief Commit…" at bounding box center [1308, 567] width 468 height 321
